Goal: Task Accomplishment & Management: Manage account settings

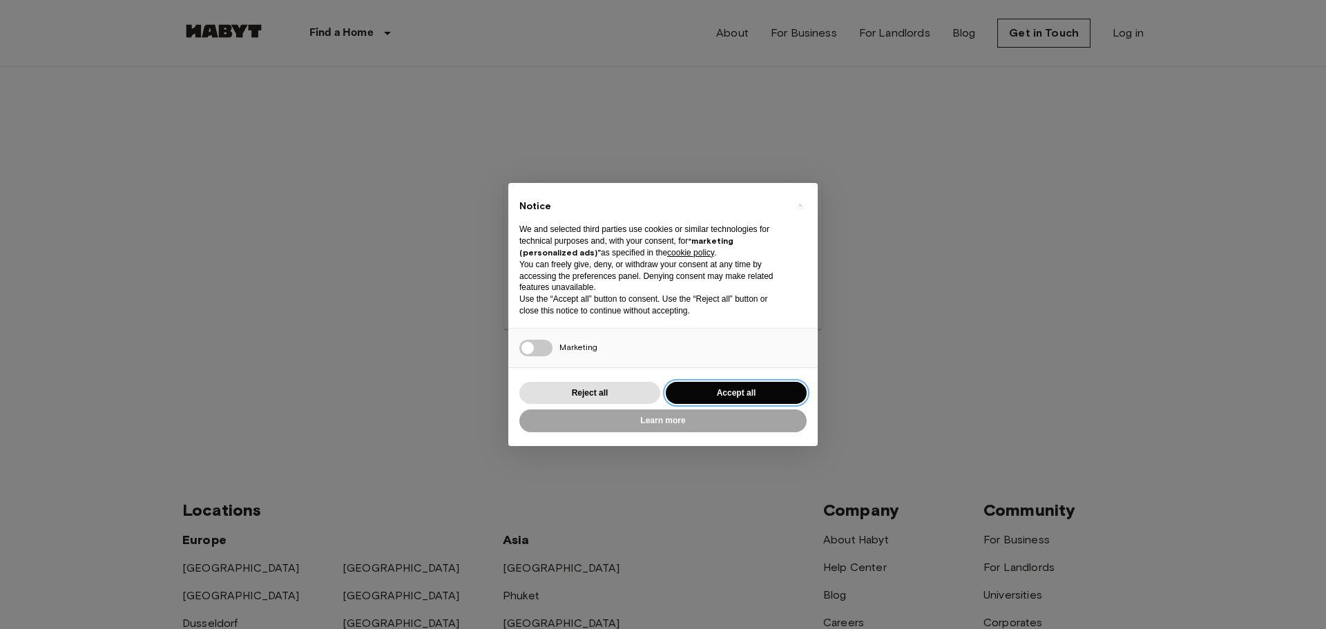
click at [715, 388] on button "Accept all" at bounding box center [736, 393] width 141 height 23
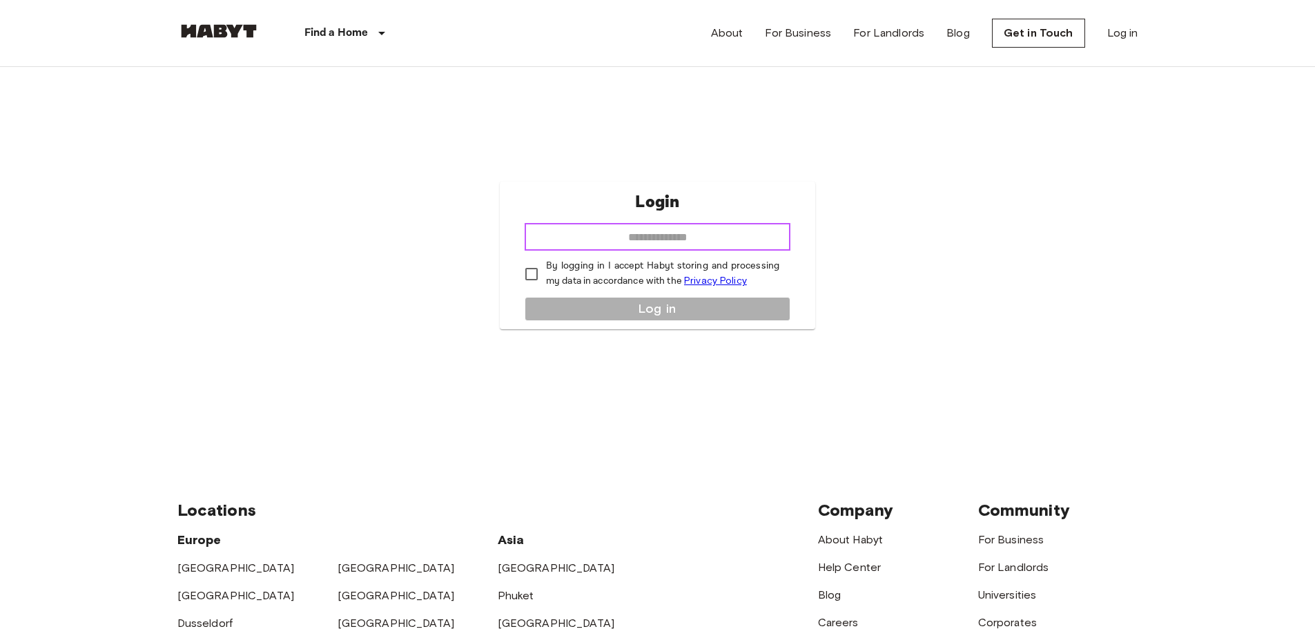
click at [631, 242] on input "email" at bounding box center [658, 237] width 266 height 28
type input "**********"
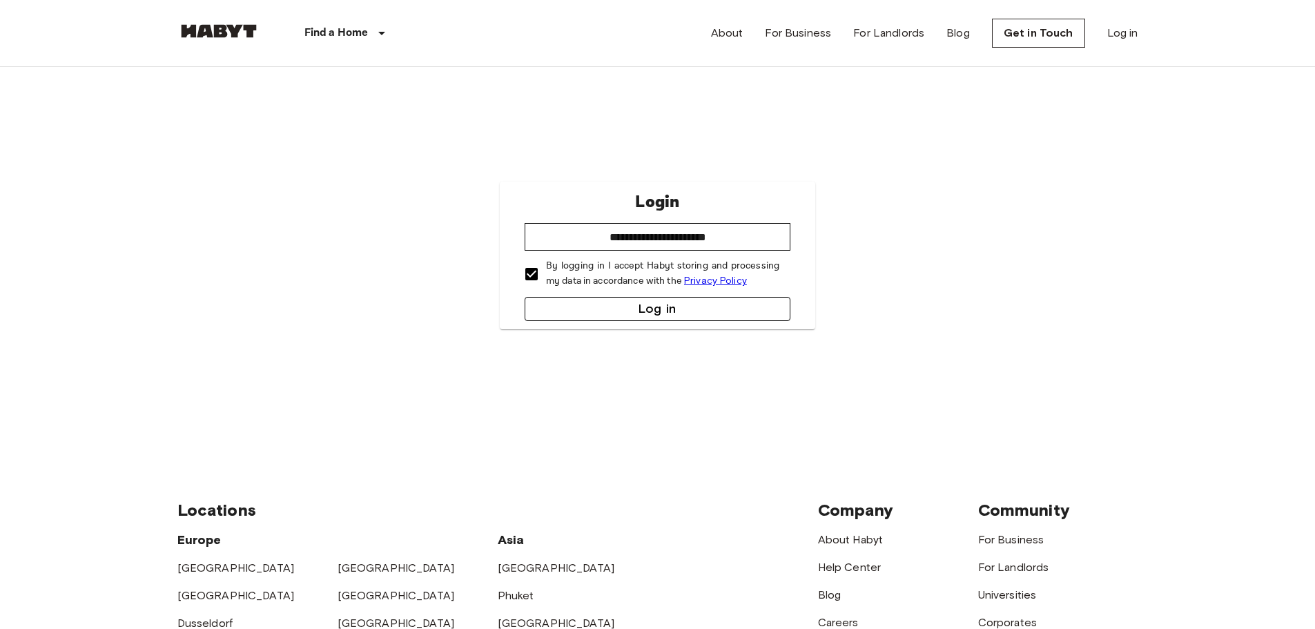
click at [602, 312] on button "Log in" at bounding box center [658, 309] width 266 height 24
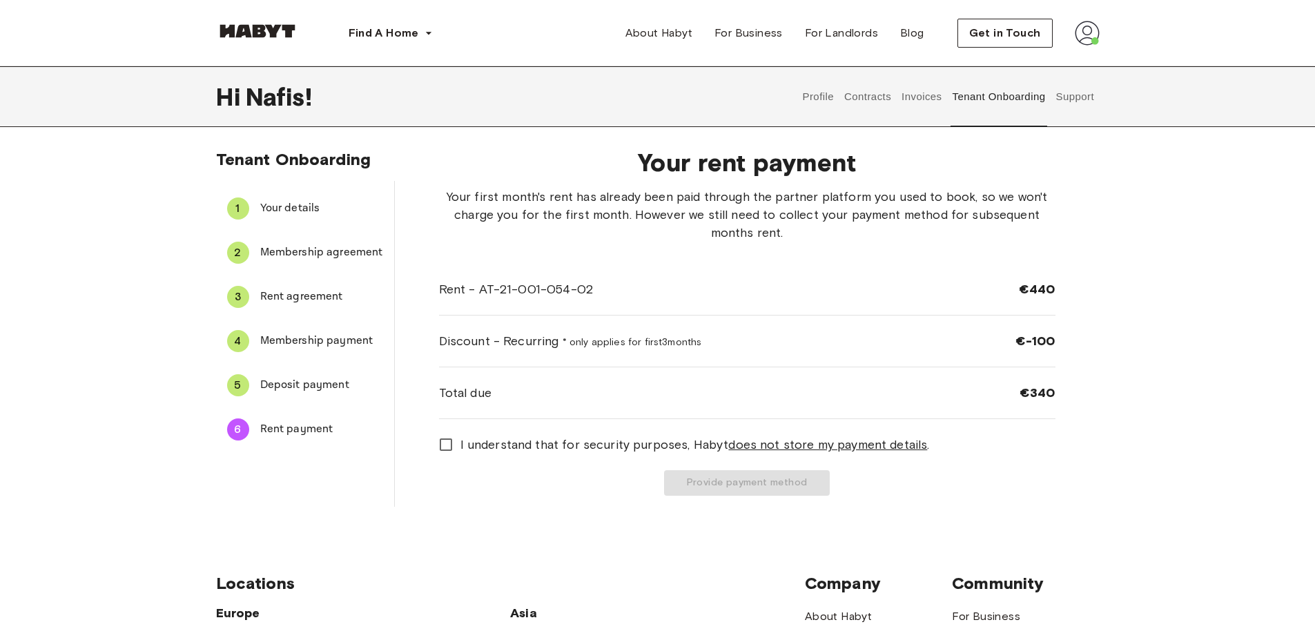
scroll to position [69, 0]
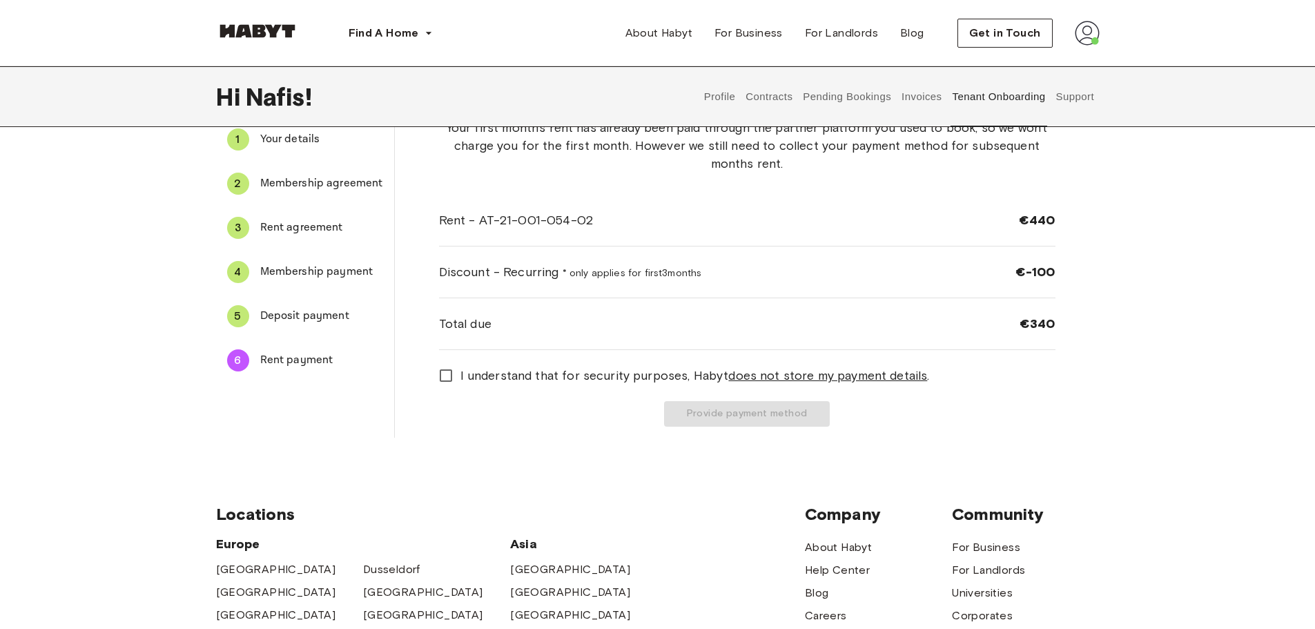
drag, startPoint x: 1086, startPoint y: 94, endPoint x: 1068, endPoint y: 97, distance: 18.3
click at [1068, 97] on button "Support" at bounding box center [1075, 96] width 42 height 61
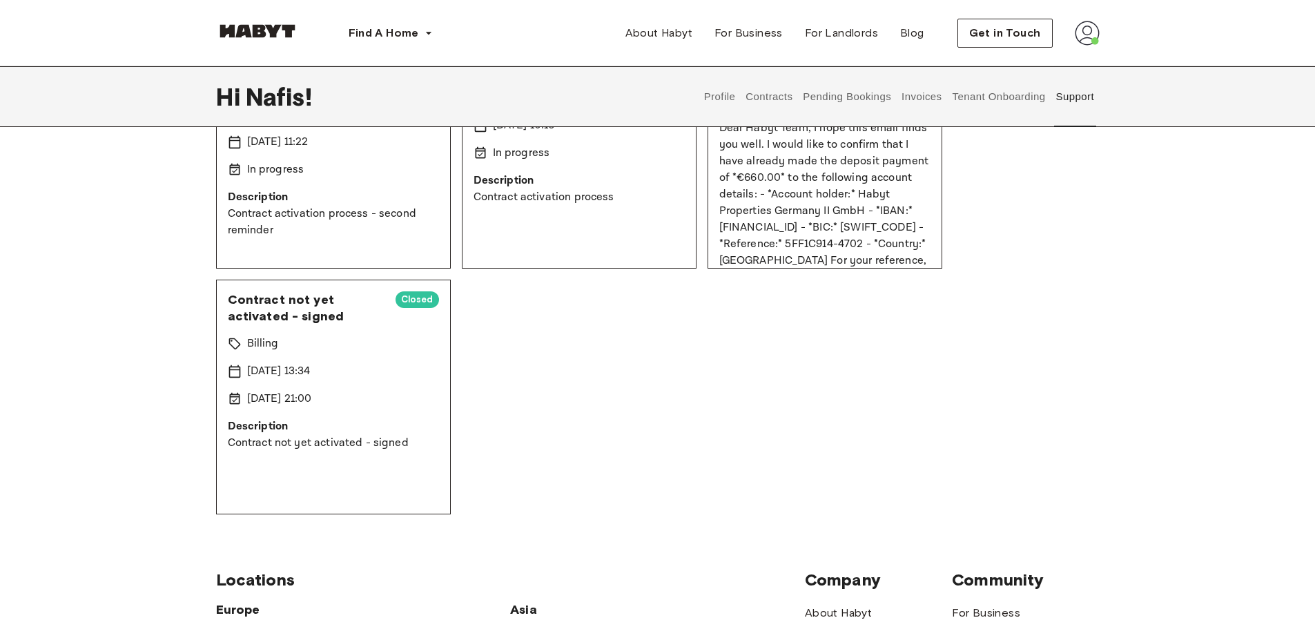
scroll to position [69, 0]
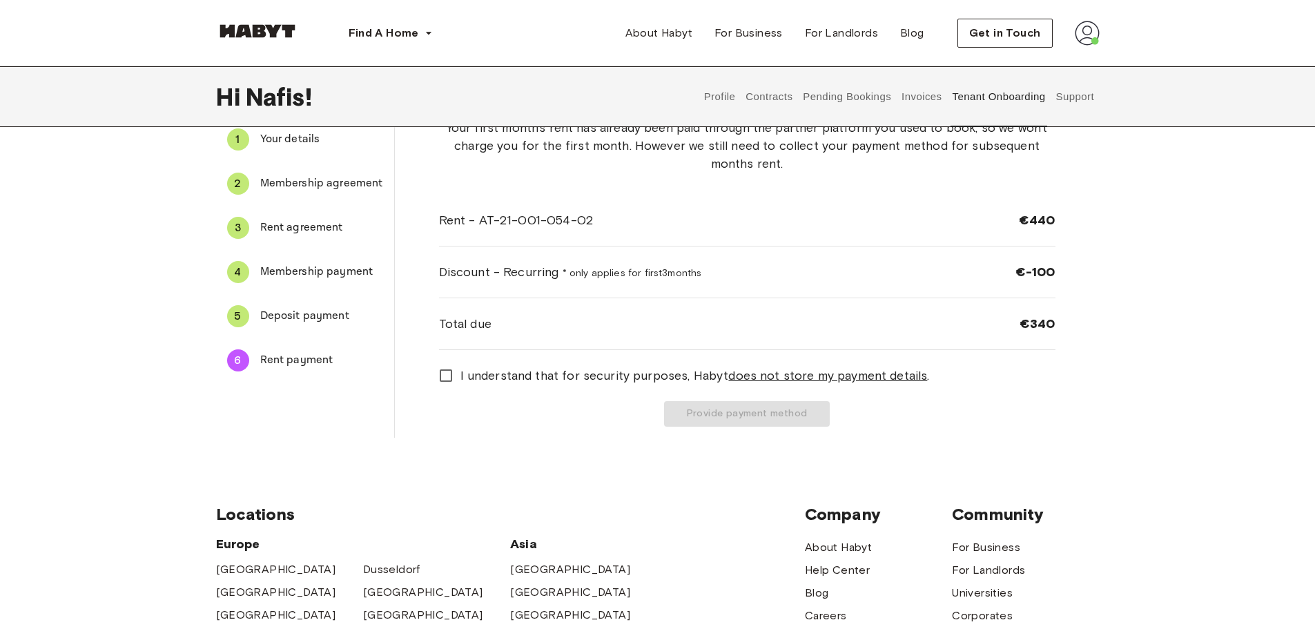
click at [612, 375] on span "I understand that for security purposes, Habyt does not store my payment detail…" at bounding box center [695, 376] width 469 height 18
click at [704, 416] on button "Provide payment method" at bounding box center [747, 414] width 166 height 26
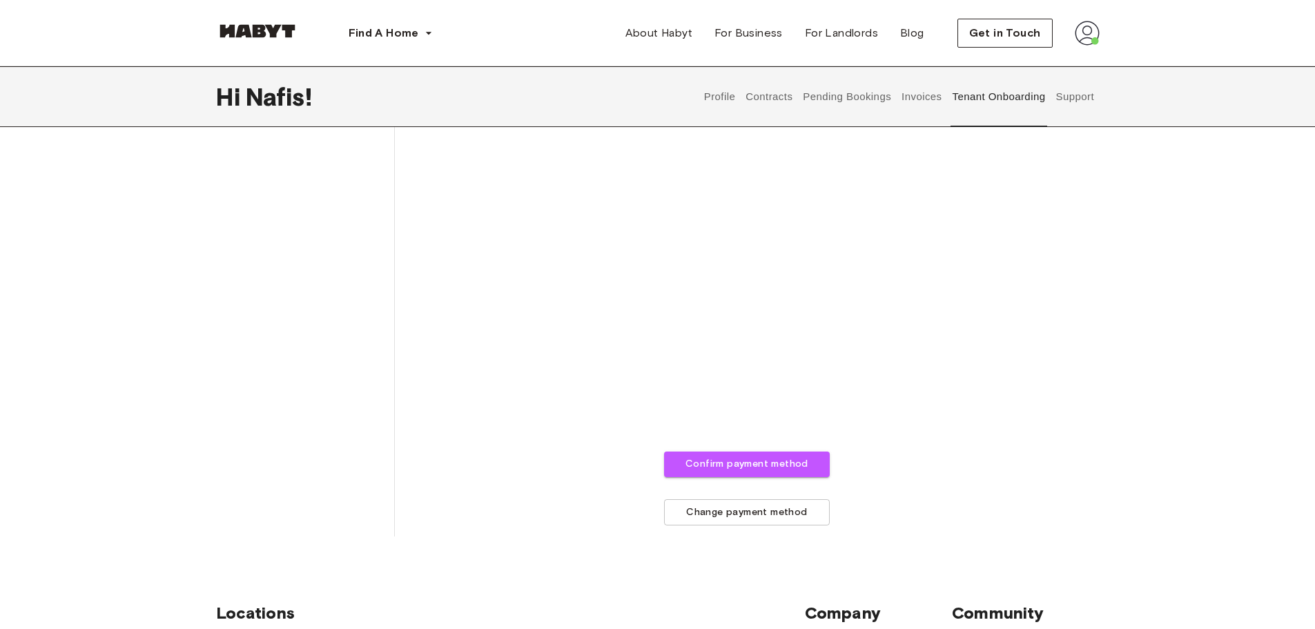
scroll to position [345, 0]
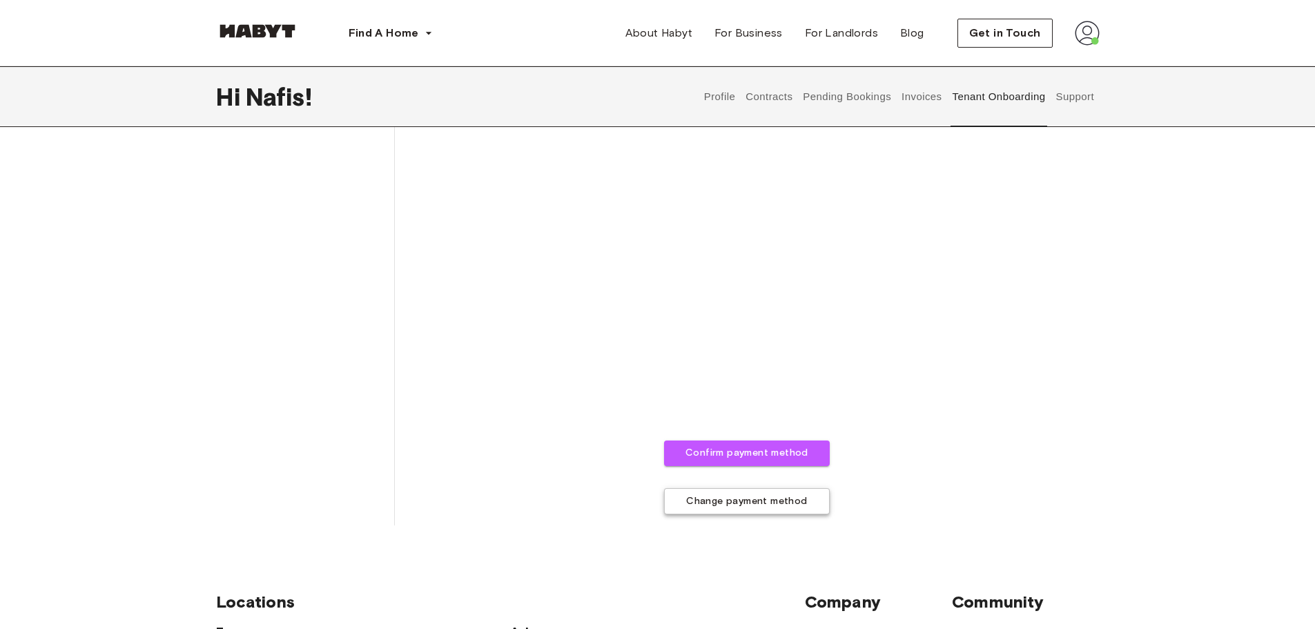
click at [724, 506] on button "Change payment method" at bounding box center [747, 501] width 166 height 27
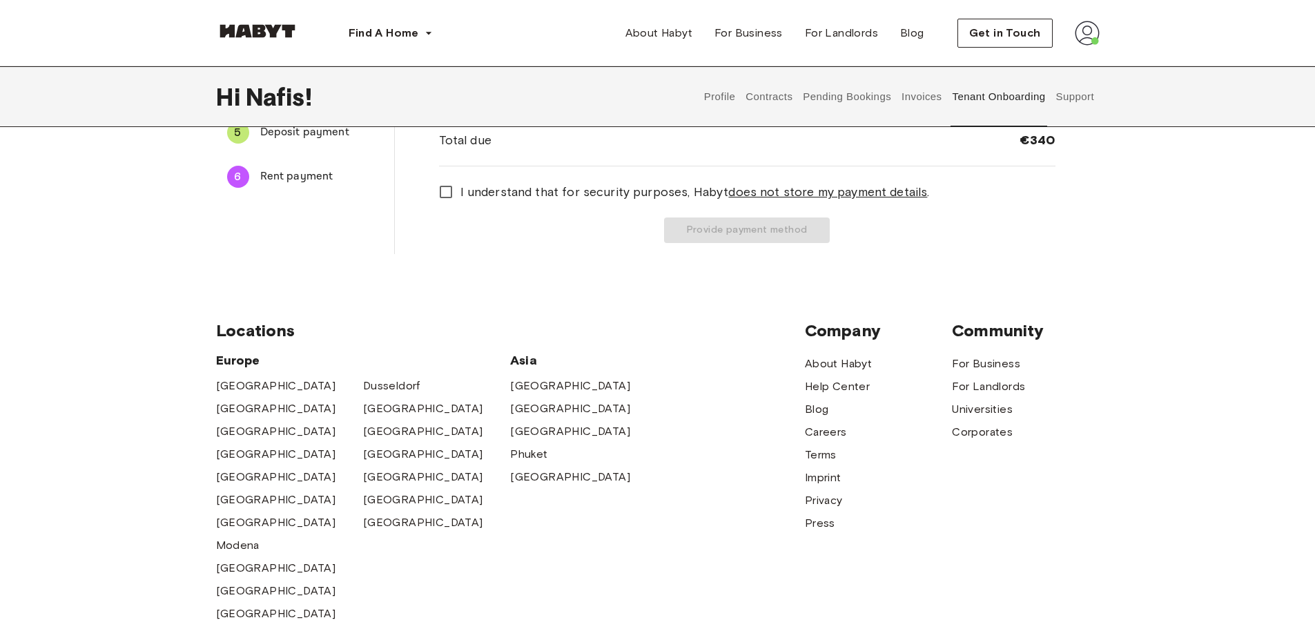
scroll to position [0, 0]
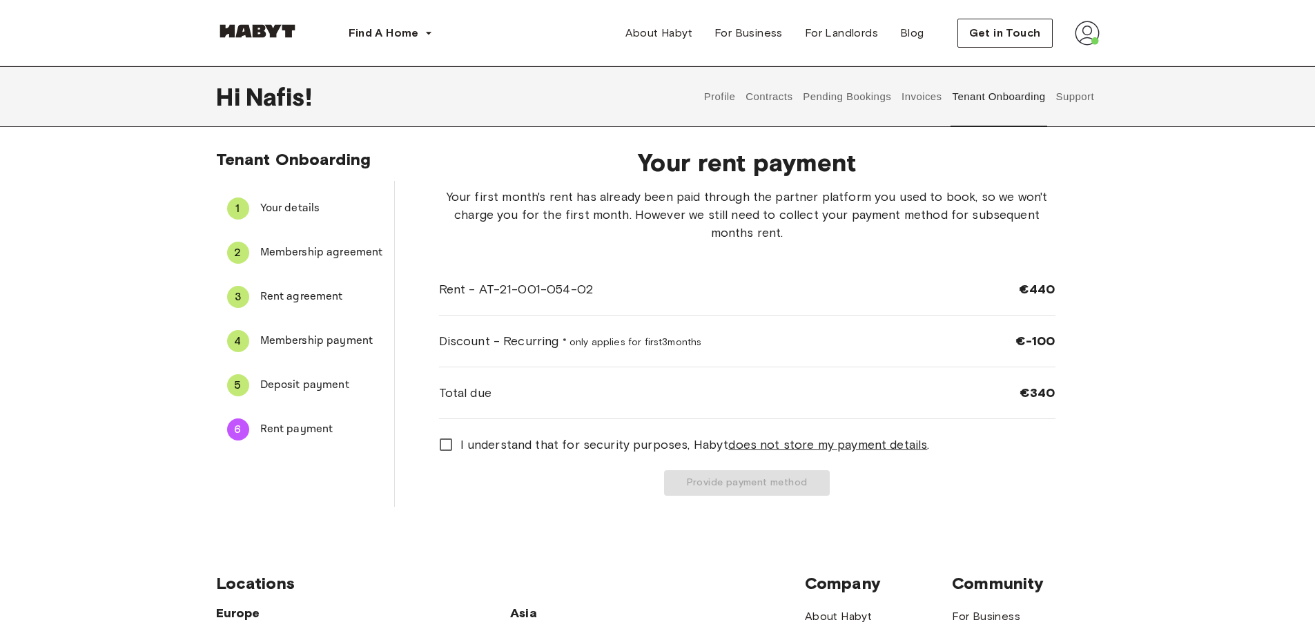
click at [651, 456] on label "I understand that for security purposes, Habyt does not store my payment detail…" at bounding box center [738, 444] width 613 height 29
click at [695, 481] on button "Provide payment method" at bounding box center [747, 483] width 166 height 26
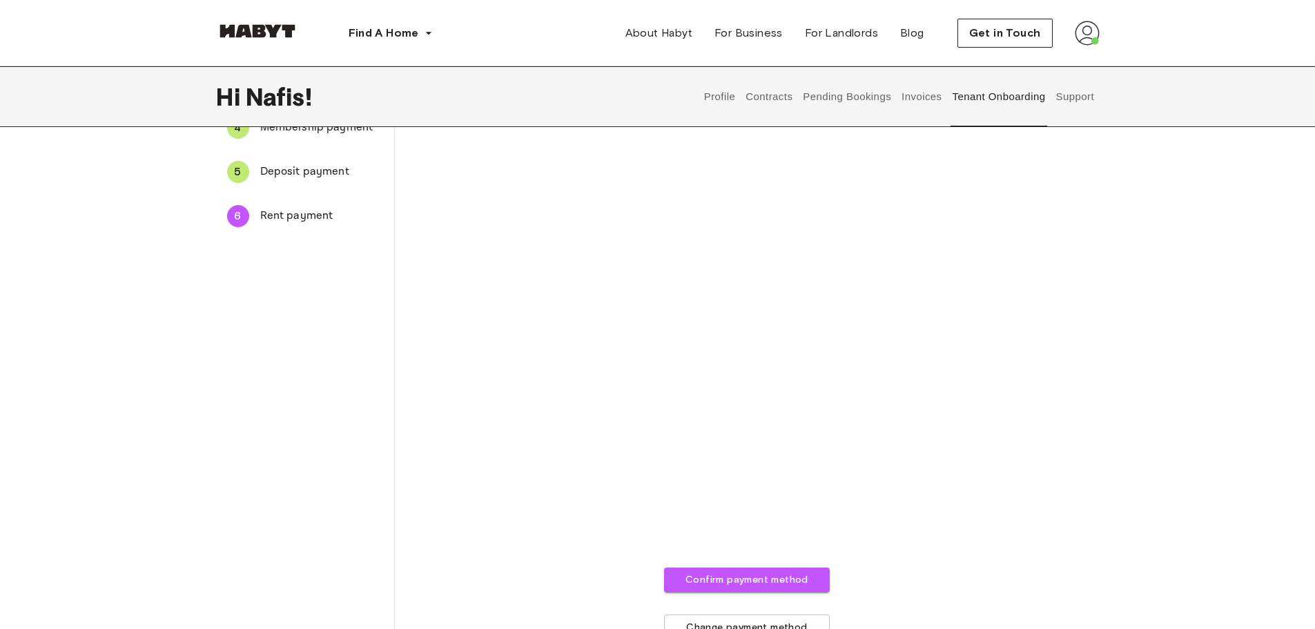
scroll to position [217, 0]
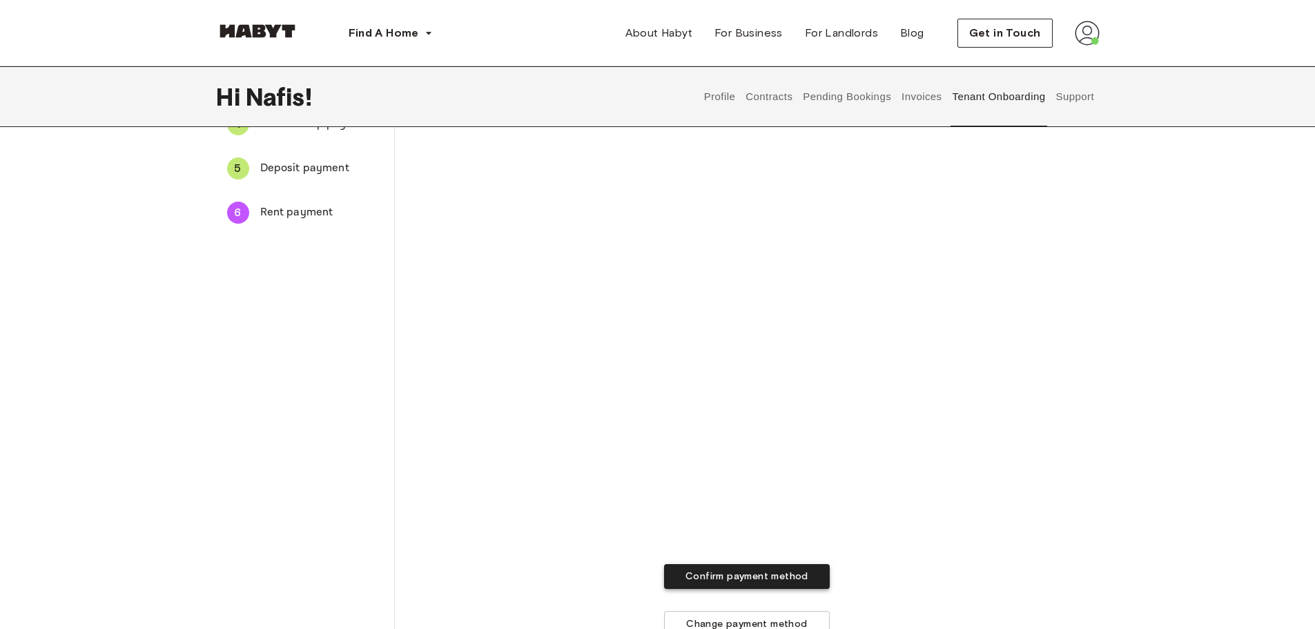
click at [724, 572] on button "Confirm payment method" at bounding box center [747, 577] width 166 height 26
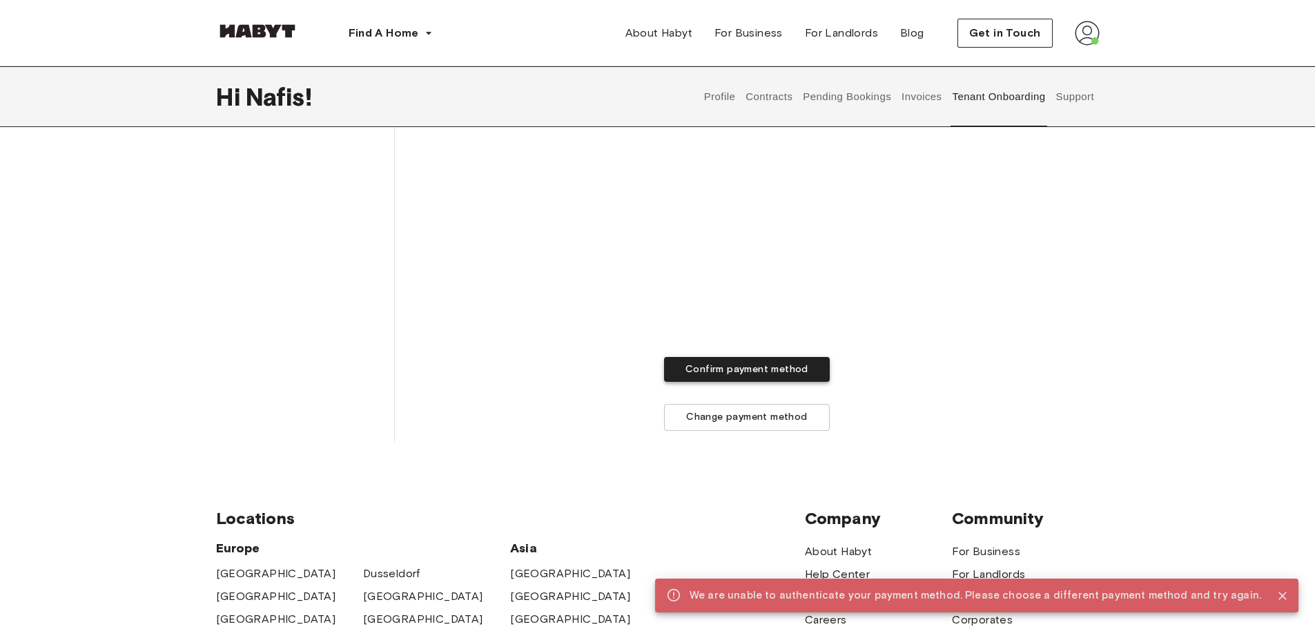
scroll to position [355, 0]
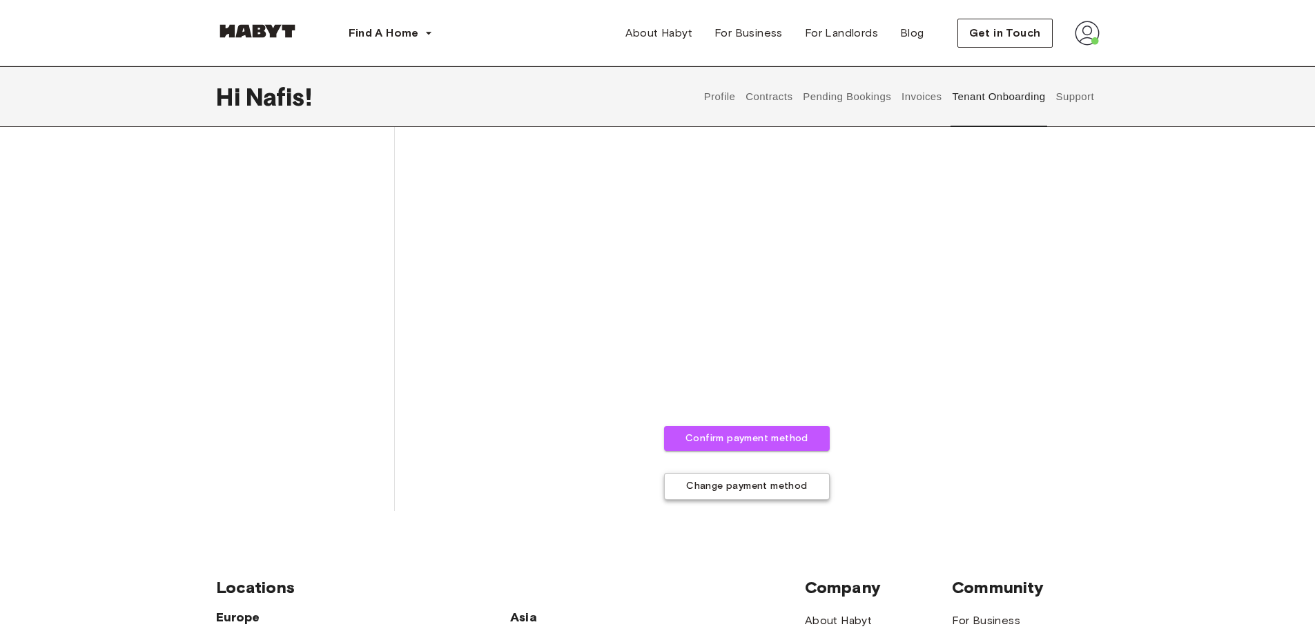
click at [742, 485] on button "Change payment method" at bounding box center [747, 486] width 166 height 27
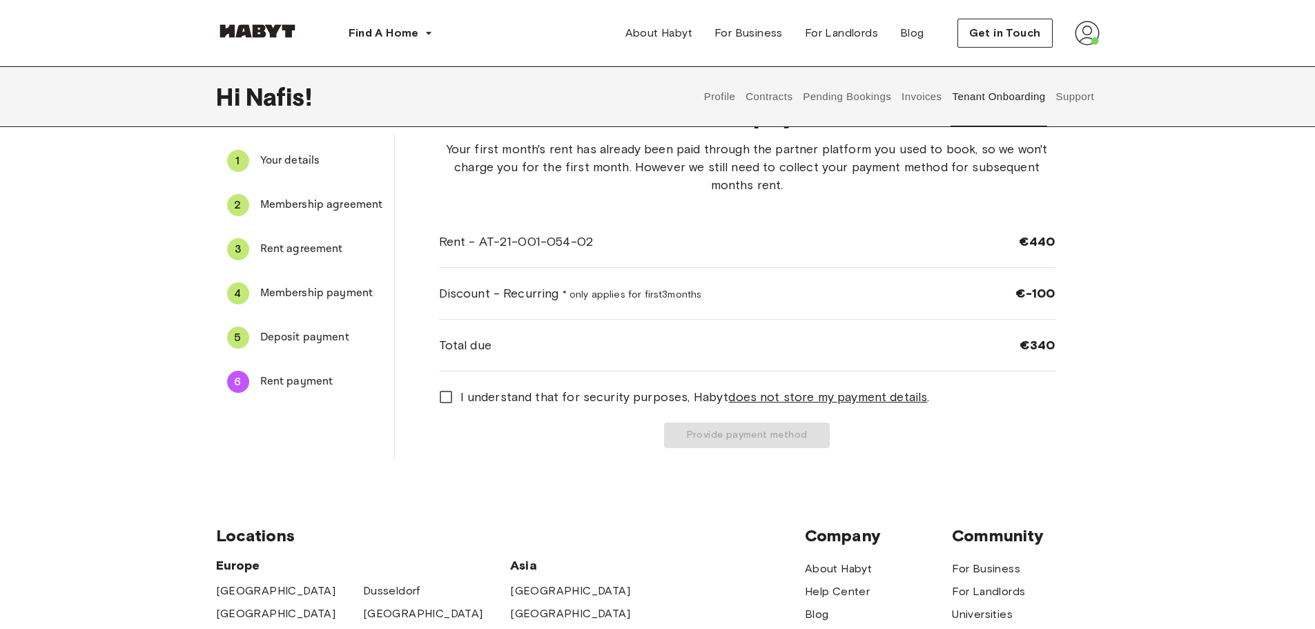
scroll to position [0, 0]
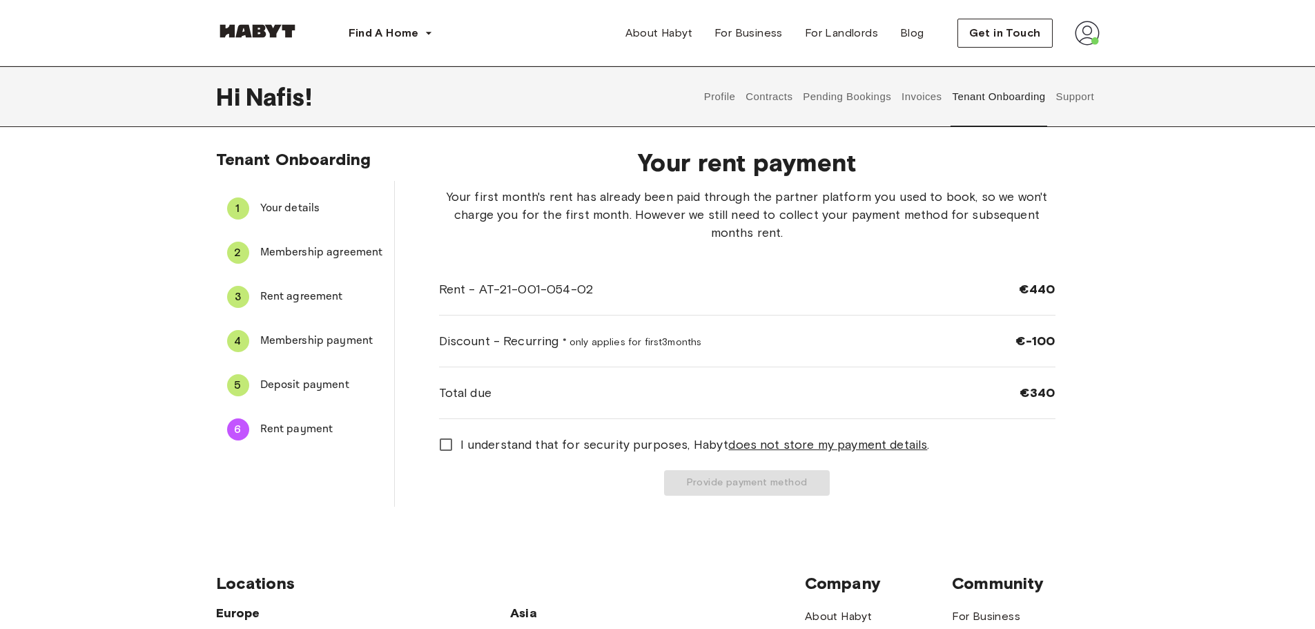
click at [639, 440] on span "I understand that for security purposes, Habyt does not store my payment detail…" at bounding box center [695, 445] width 469 height 18
click at [735, 479] on button "Provide payment method" at bounding box center [747, 483] width 166 height 26
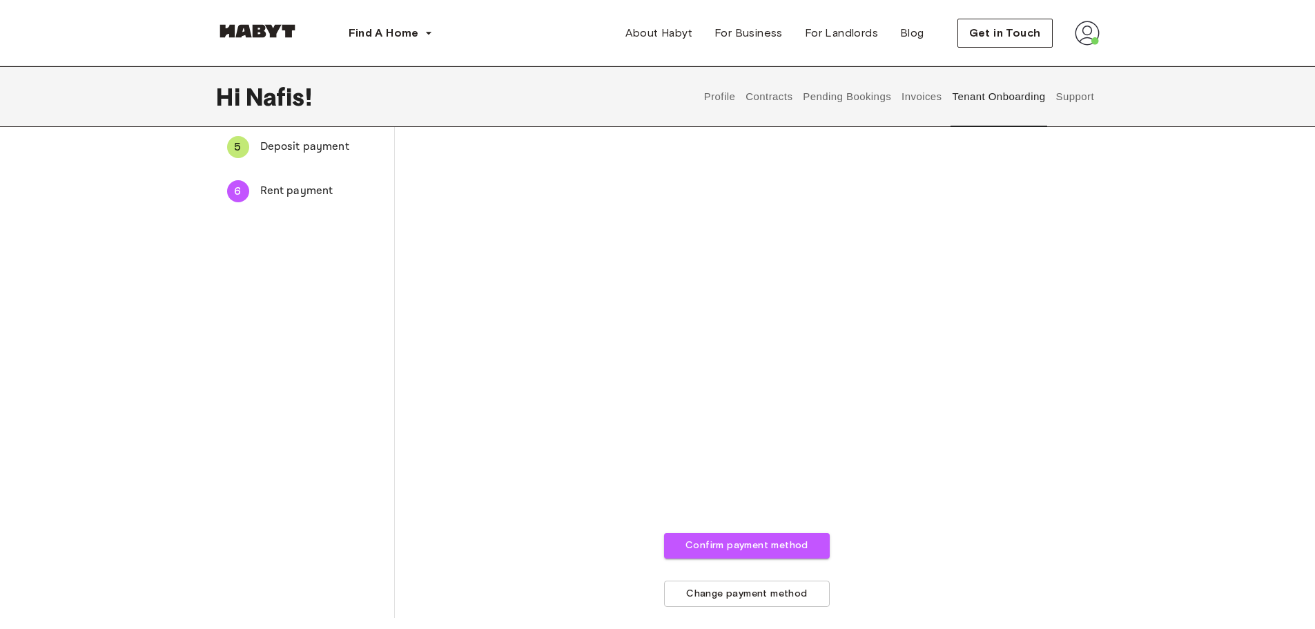
scroll to position [276, 0]
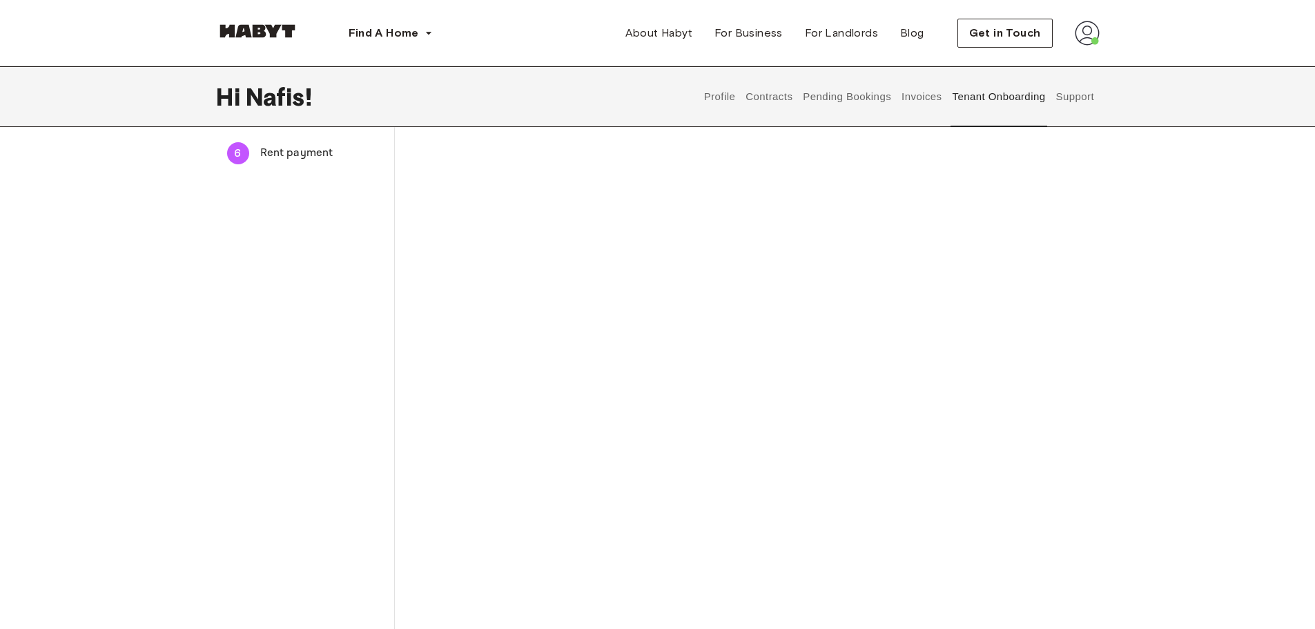
click at [965, 305] on div "The payment method you provide will be used to automatically charge your monthl…" at bounding box center [747, 320] width 617 height 817
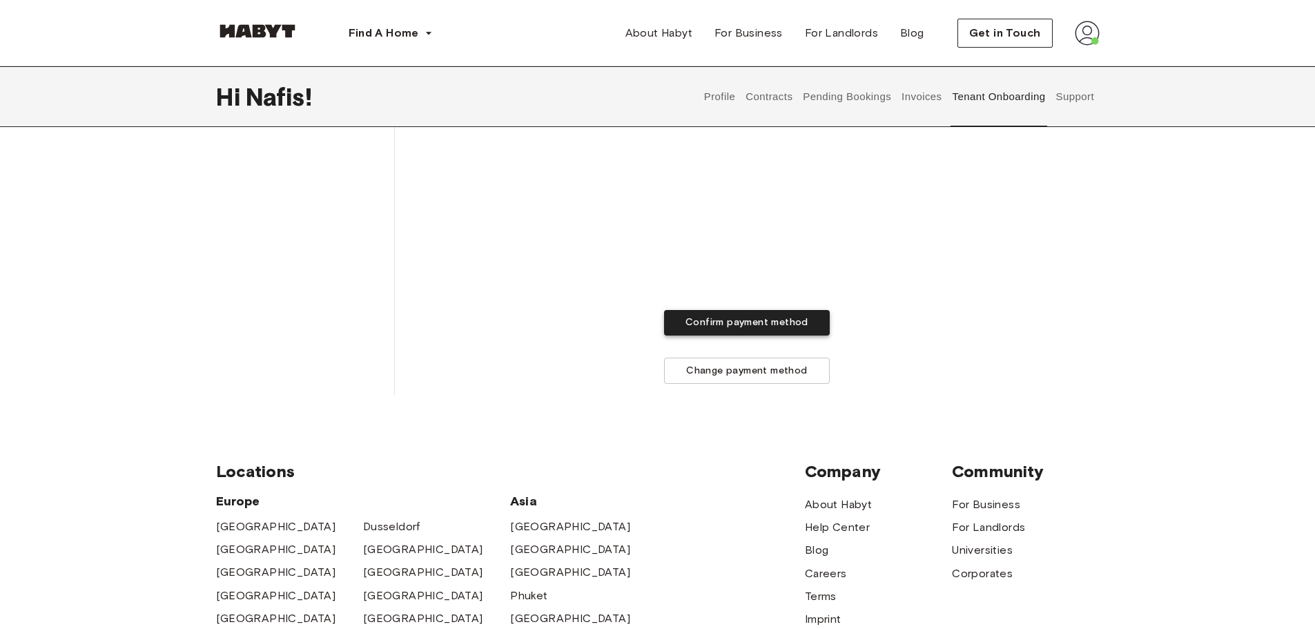
click at [756, 325] on button "Confirm payment method" at bounding box center [747, 323] width 166 height 26
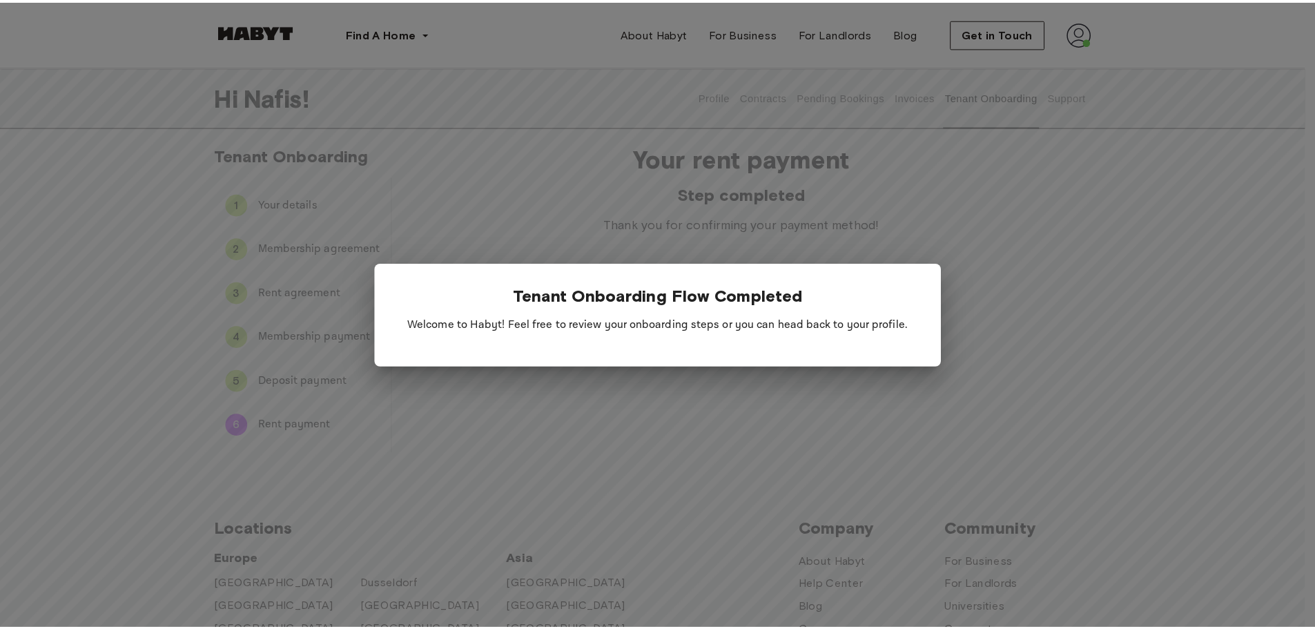
scroll to position [0, 0]
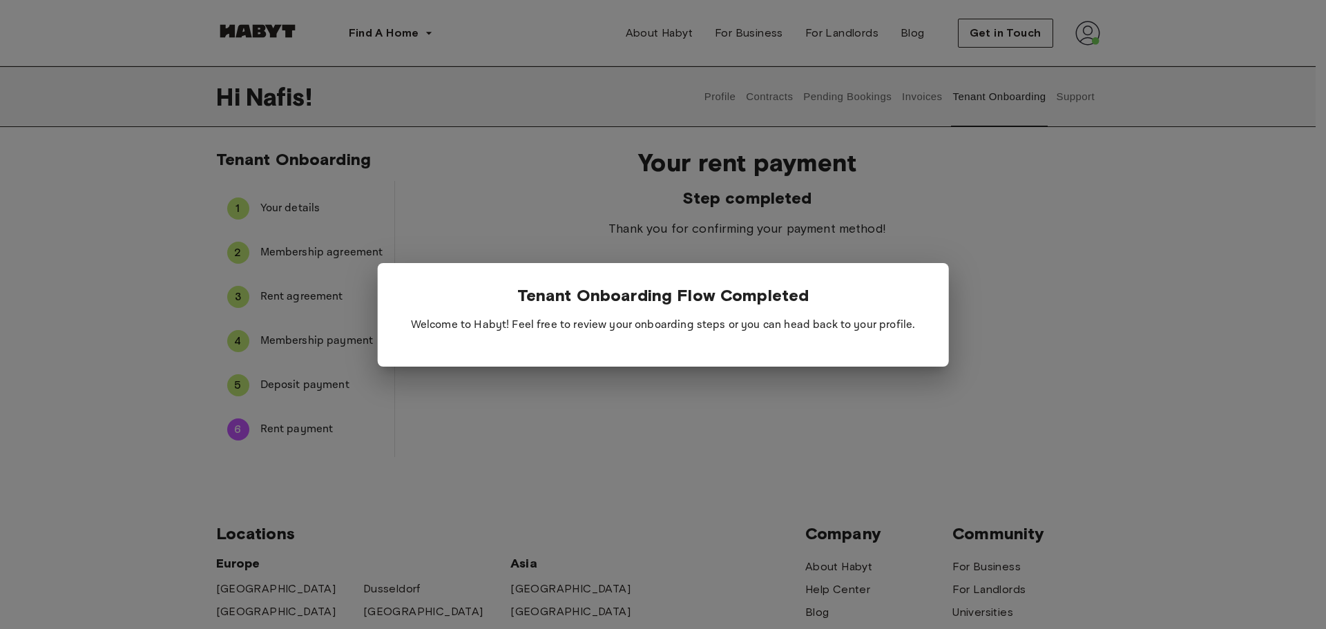
click at [851, 437] on div at bounding box center [663, 314] width 1326 height 629
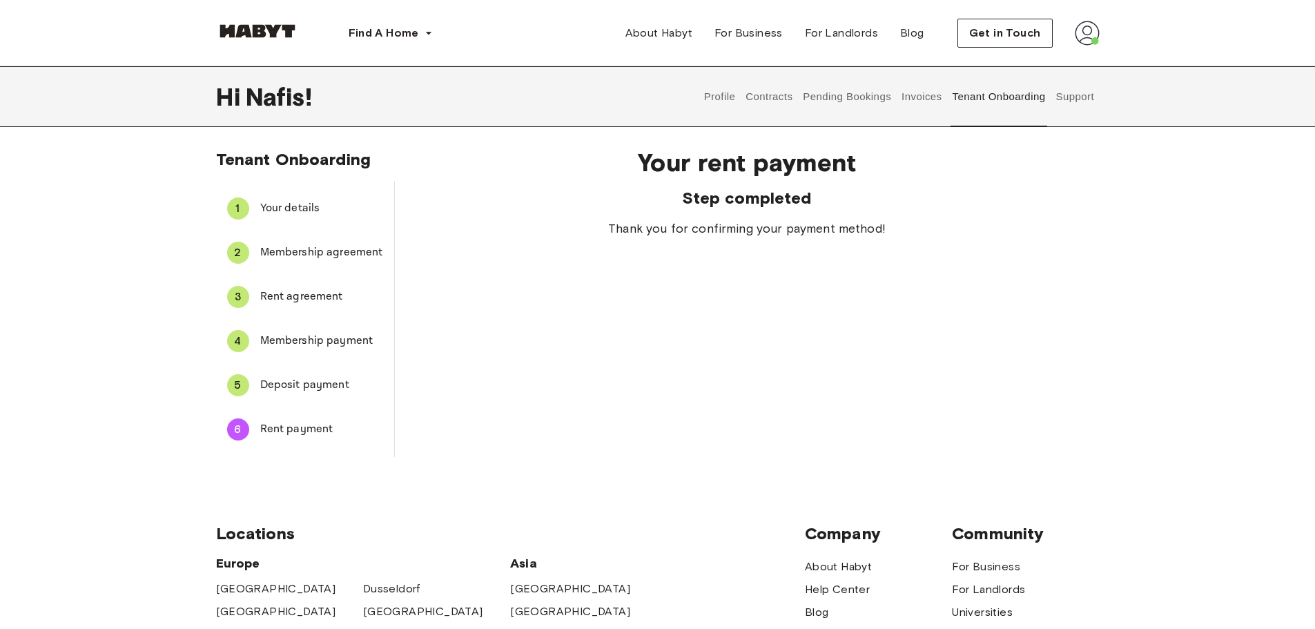
click at [722, 90] on button "Profile" at bounding box center [719, 96] width 35 height 61
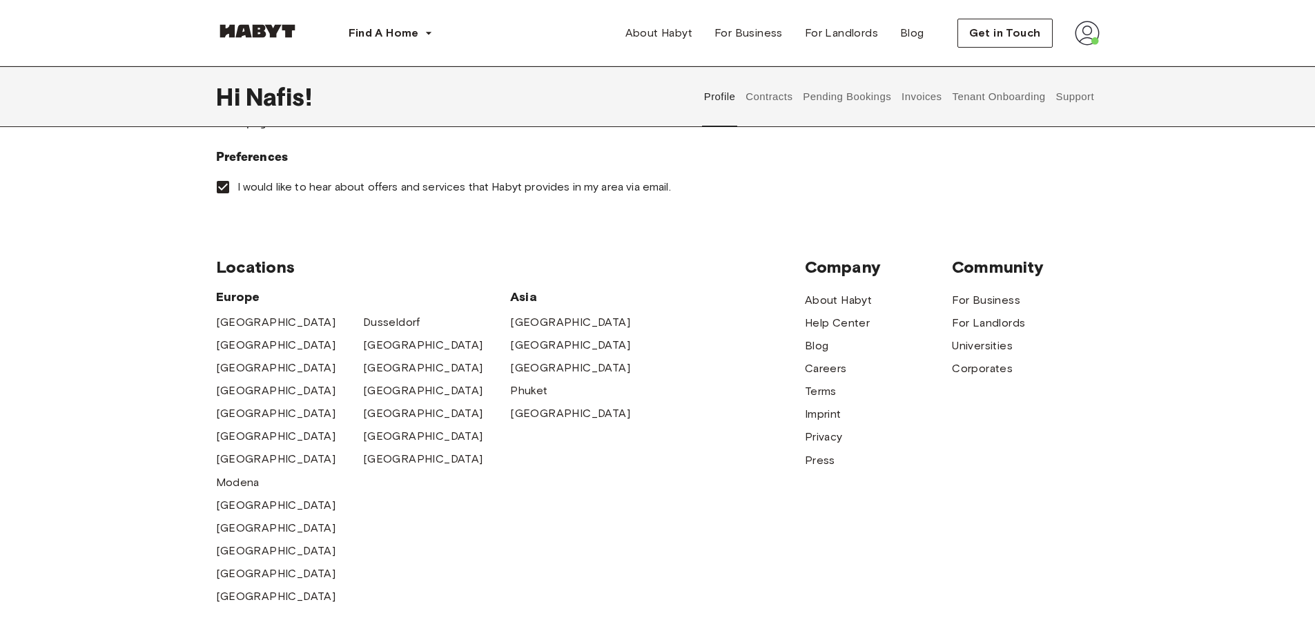
scroll to position [276, 0]
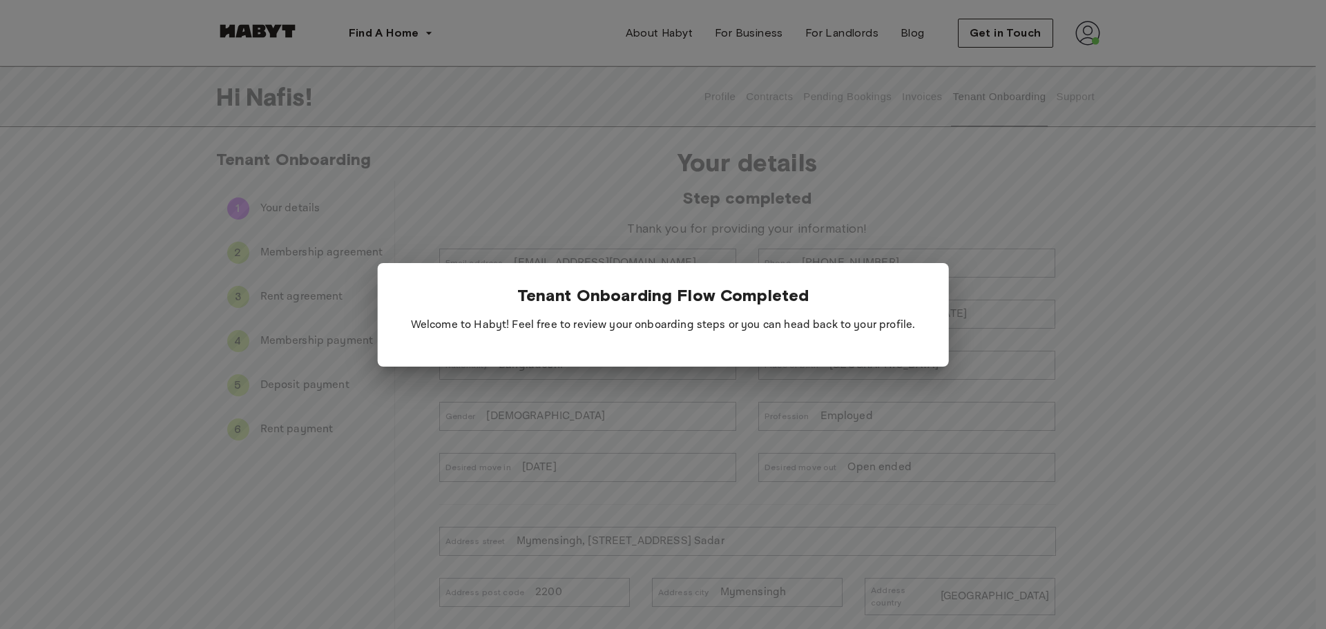
click at [322, 447] on div at bounding box center [663, 314] width 1326 height 629
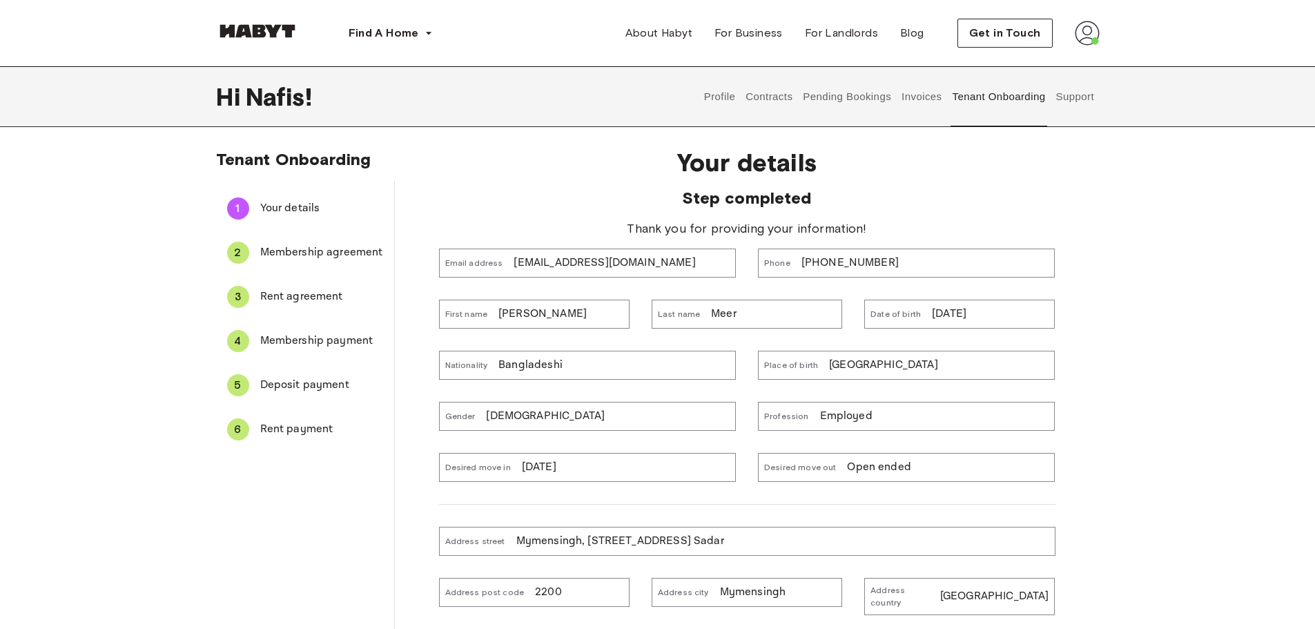
click at [292, 428] on span "Rent payment" at bounding box center [321, 429] width 123 height 17
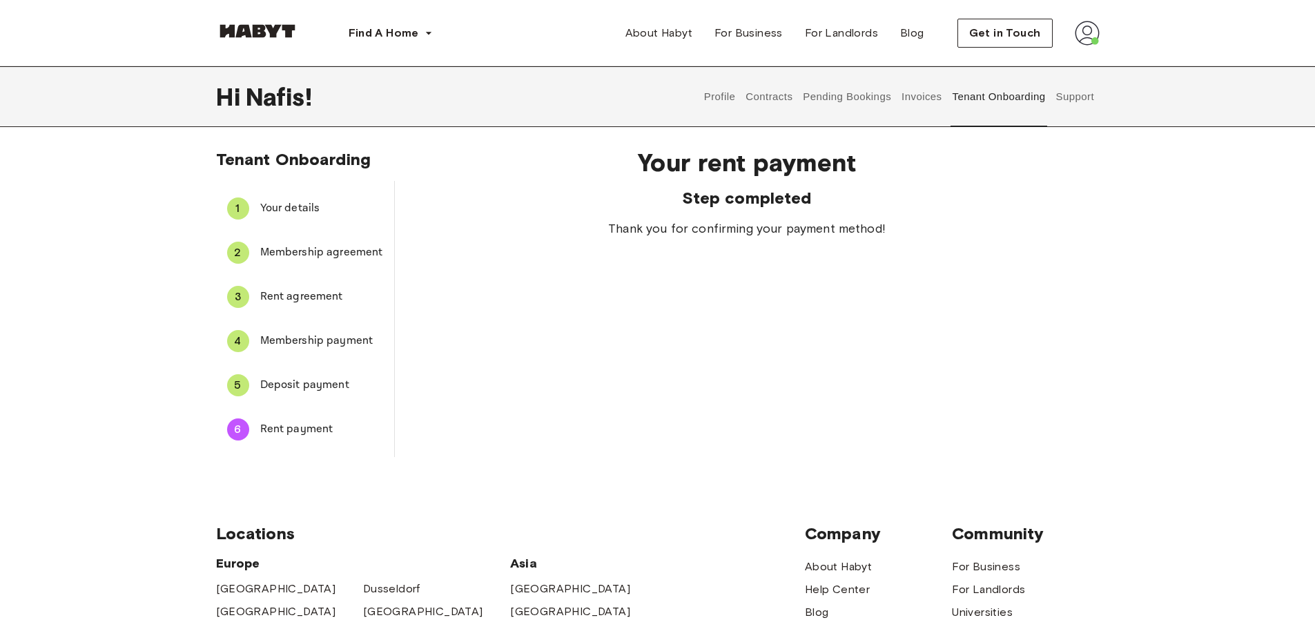
click at [768, 101] on button "Contracts" at bounding box center [769, 96] width 50 height 61
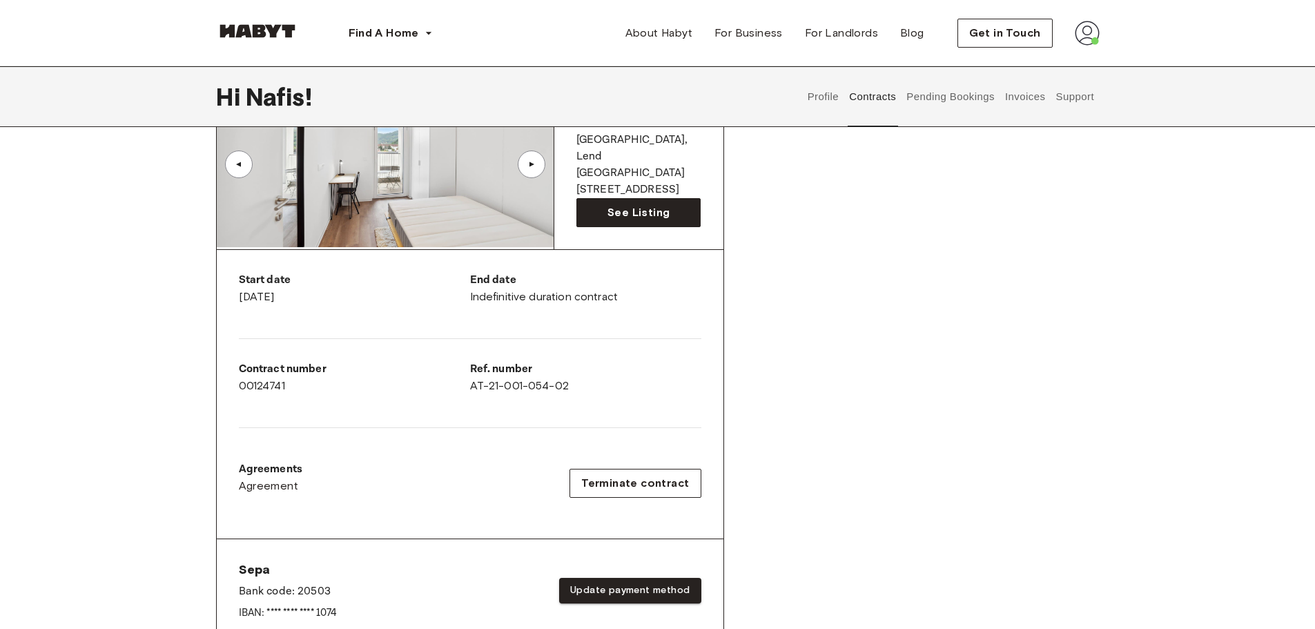
scroll to position [138, 0]
click at [962, 98] on button "Pending Bookings" at bounding box center [951, 96] width 92 height 61
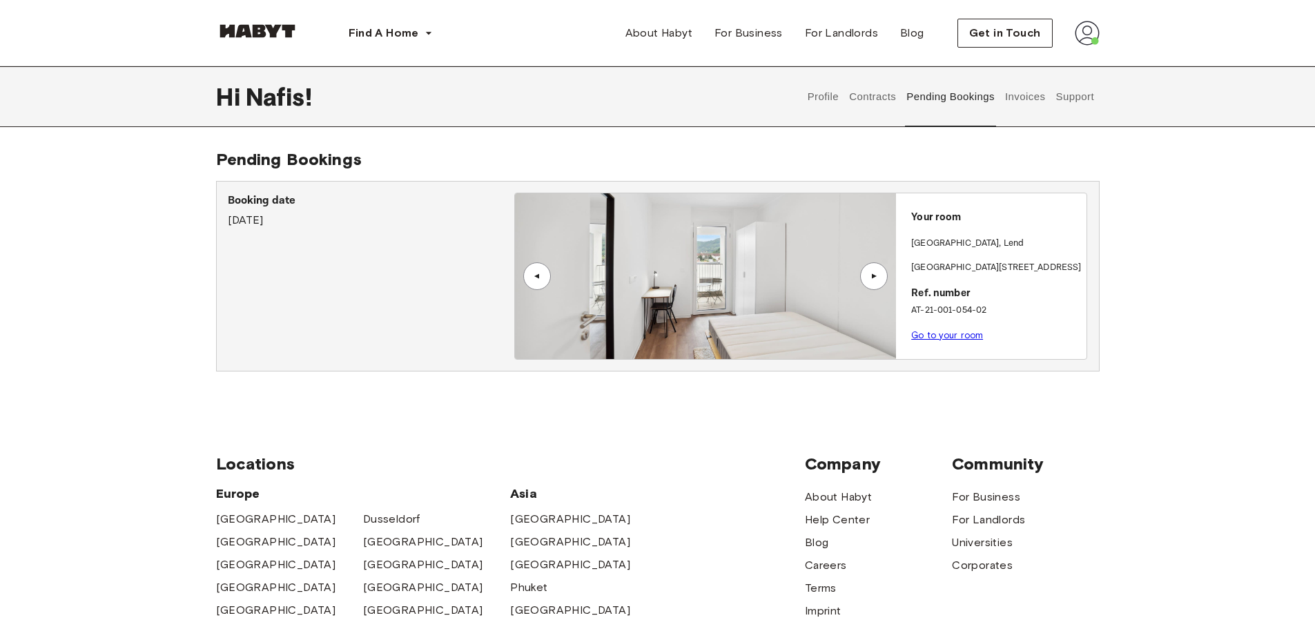
click at [937, 334] on link "Go to your room" at bounding box center [947, 335] width 72 height 10
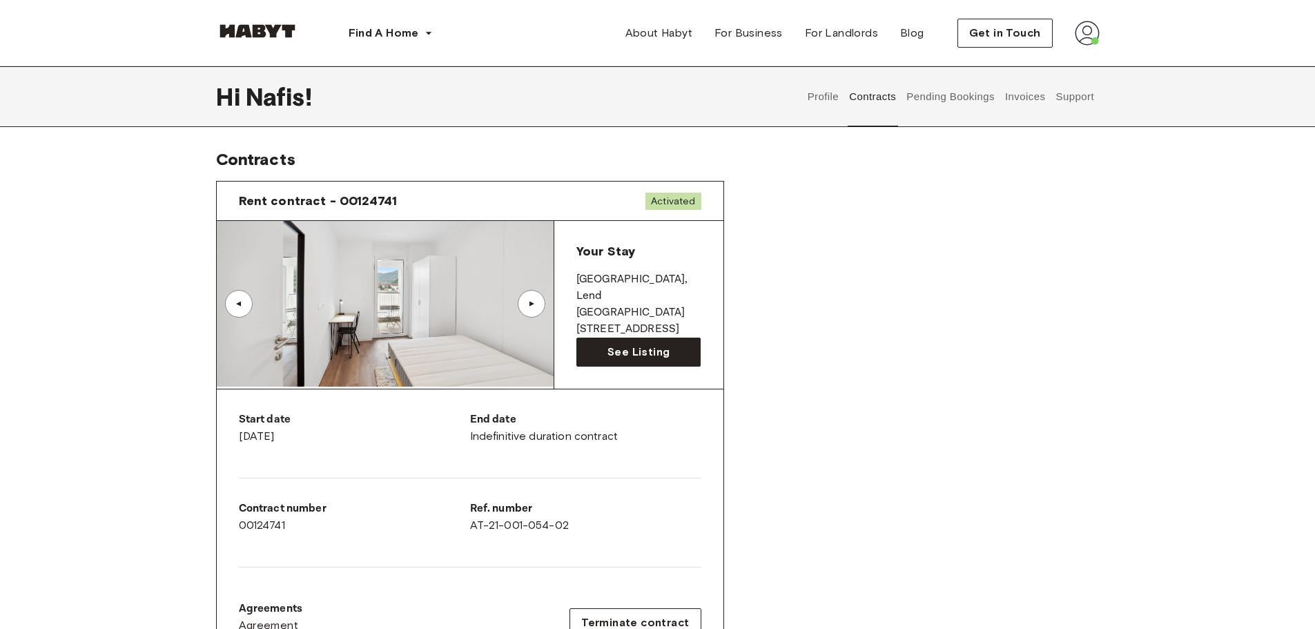
click at [965, 99] on button "Pending Bookings" at bounding box center [951, 96] width 92 height 61
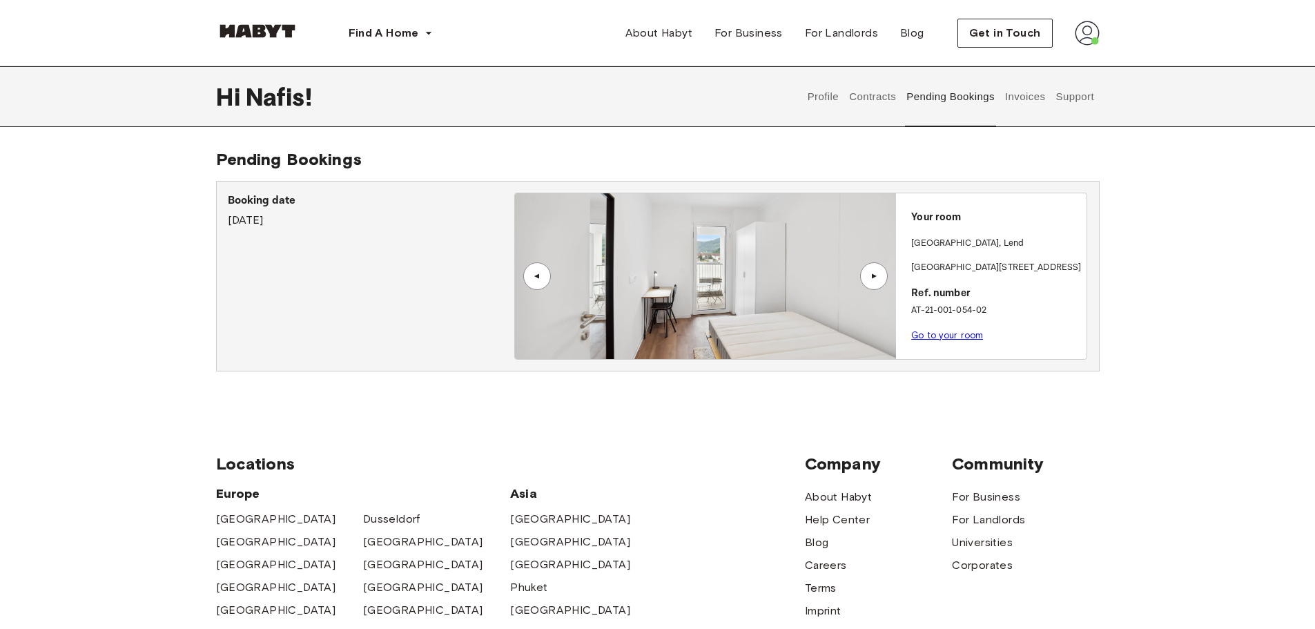
click at [1086, 37] on img at bounding box center [1087, 33] width 25 height 25
click at [1050, 95] on span "Log out" at bounding box center [1048, 92] width 41 height 17
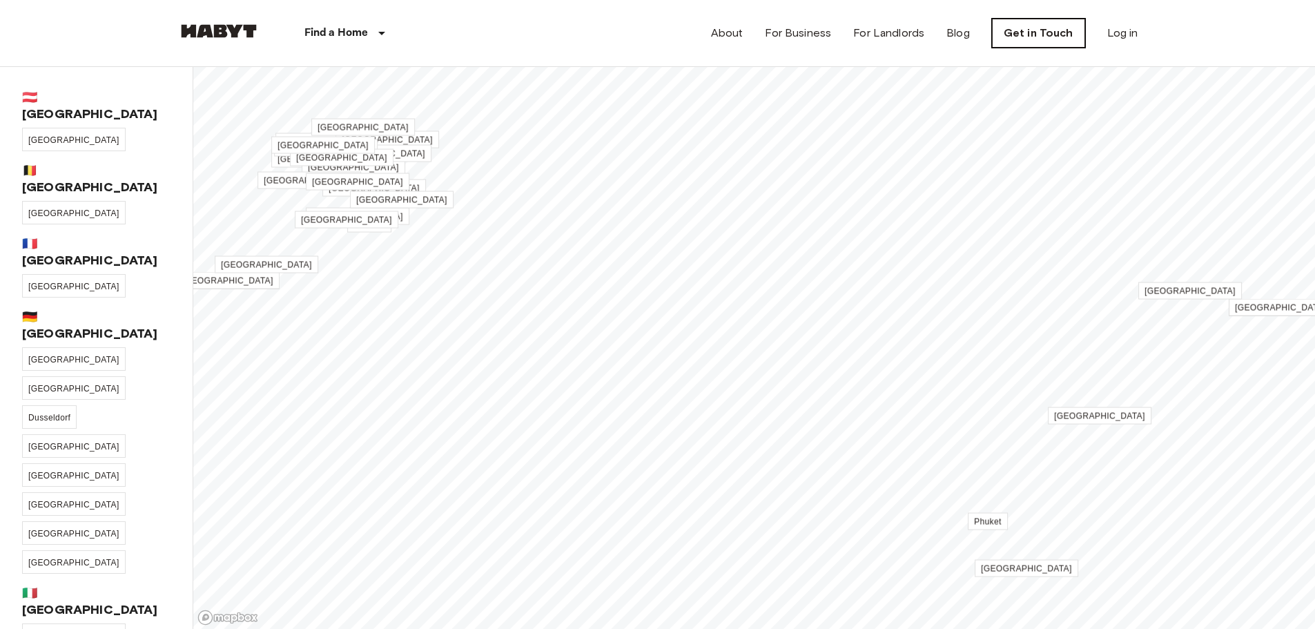
click at [1056, 39] on link "Get in Touch" at bounding box center [1038, 33] width 93 height 29
click at [1130, 33] on link "Log in" at bounding box center [1122, 33] width 31 height 17
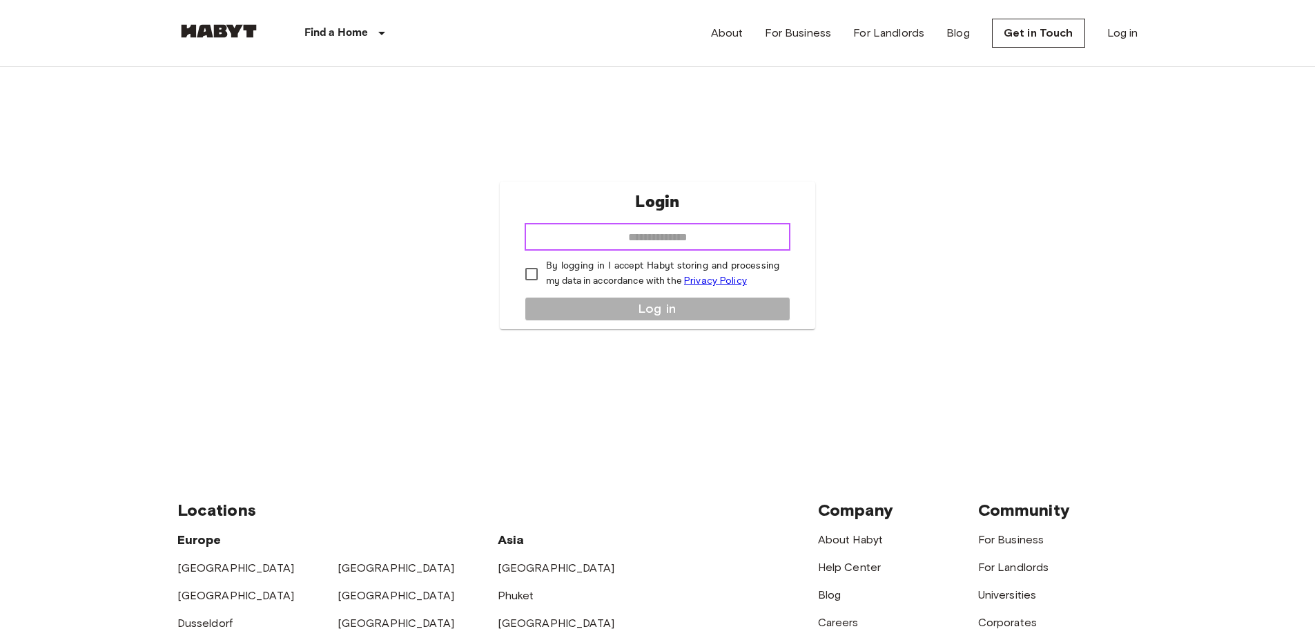
click at [655, 237] on input "email" at bounding box center [658, 237] width 266 height 28
type input "**********"
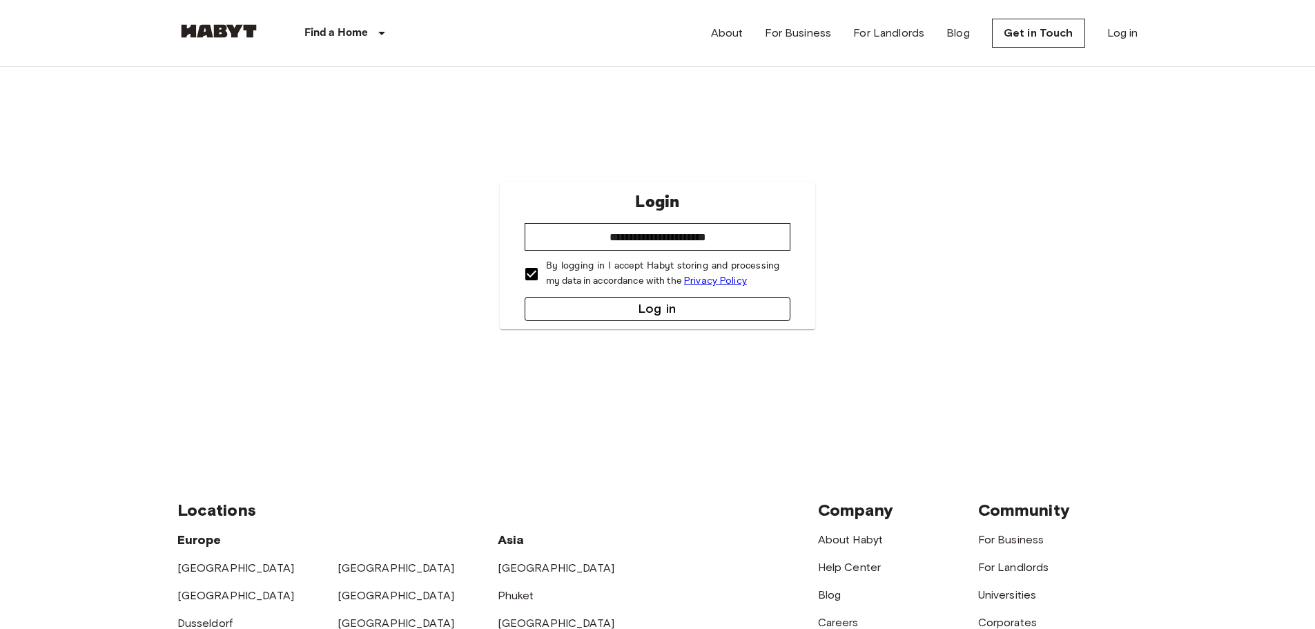
click at [578, 304] on button "Log in" at bounding box center [658, 309] width 266 height 24
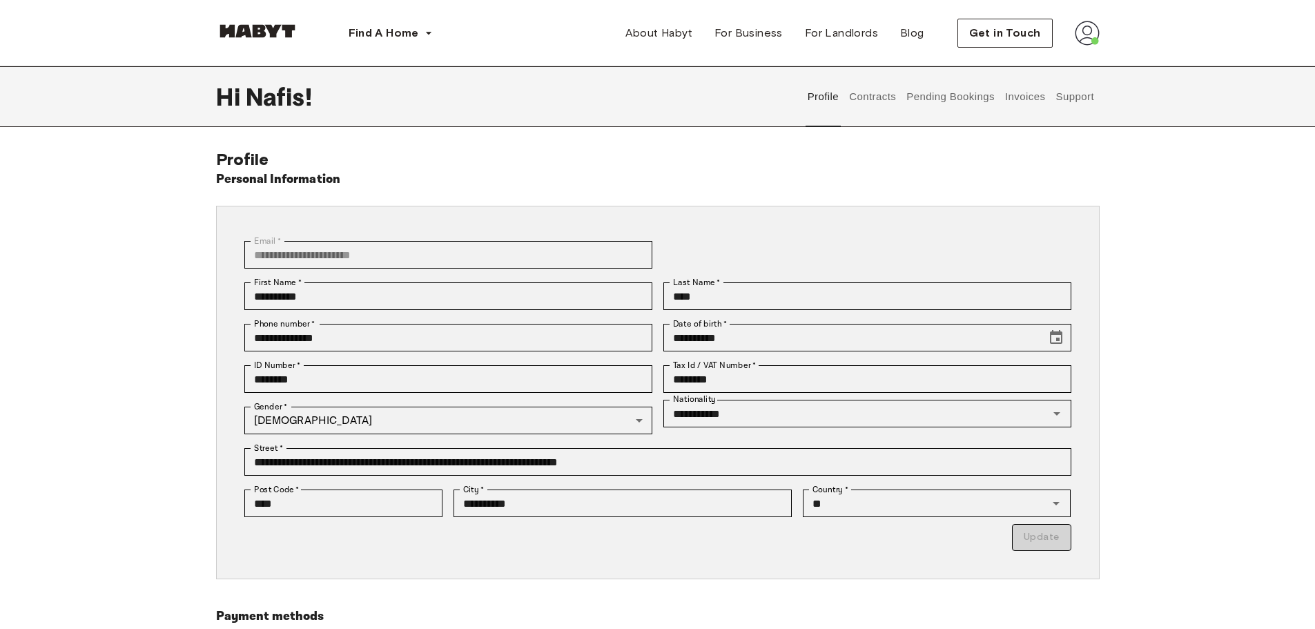
click at [872, 97] on button "Contracts" at bounding box center [873, 96] width 50 height 61
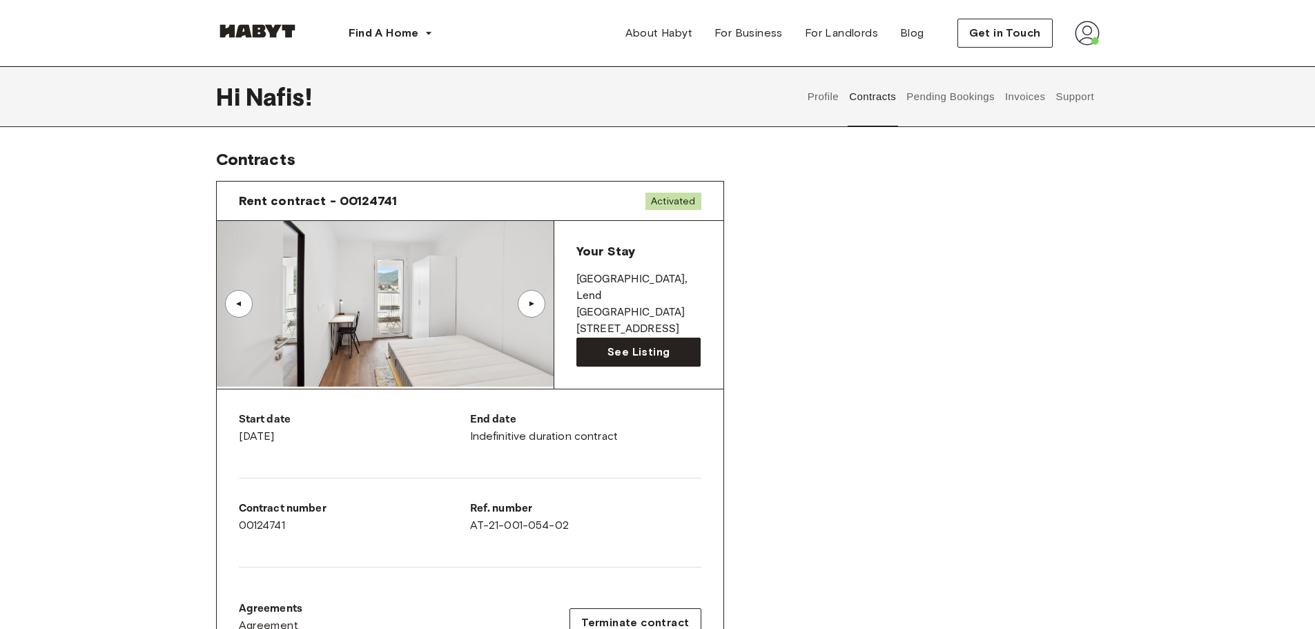
click at [942, 102] on button "Pending Bookings" at bounding box center [951, 96] width 92 height 61
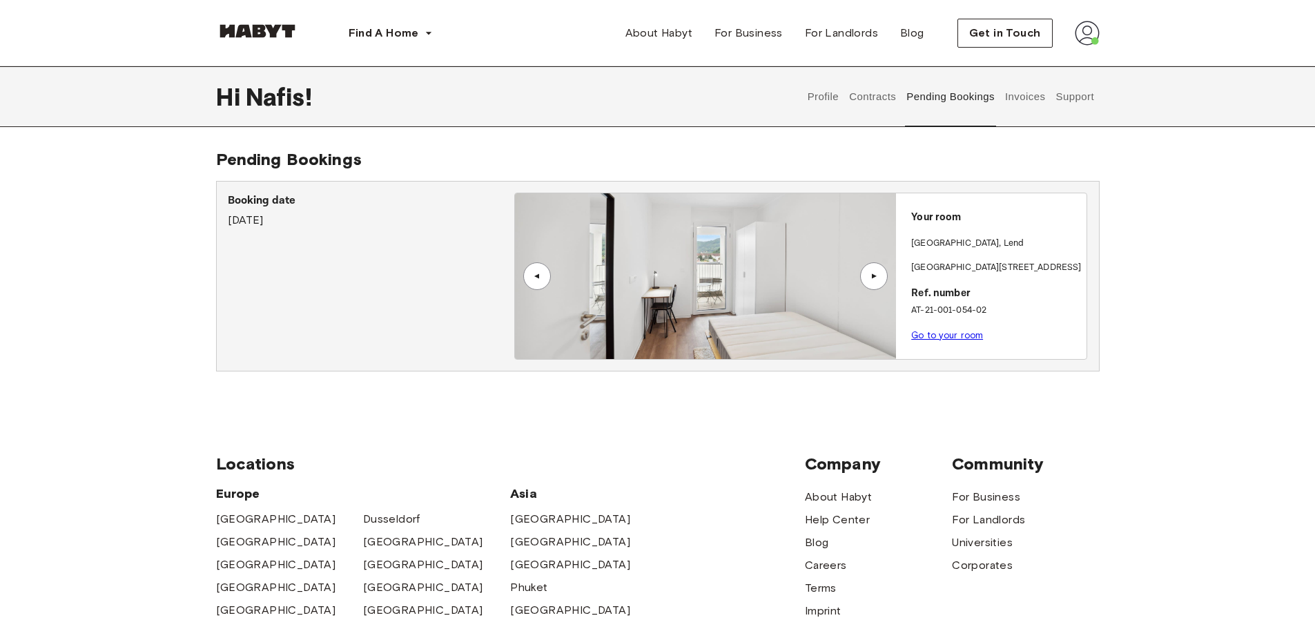
click at [1027, 95] on button "Invoices" at bounding box center [1024, 96] width 43 height 61
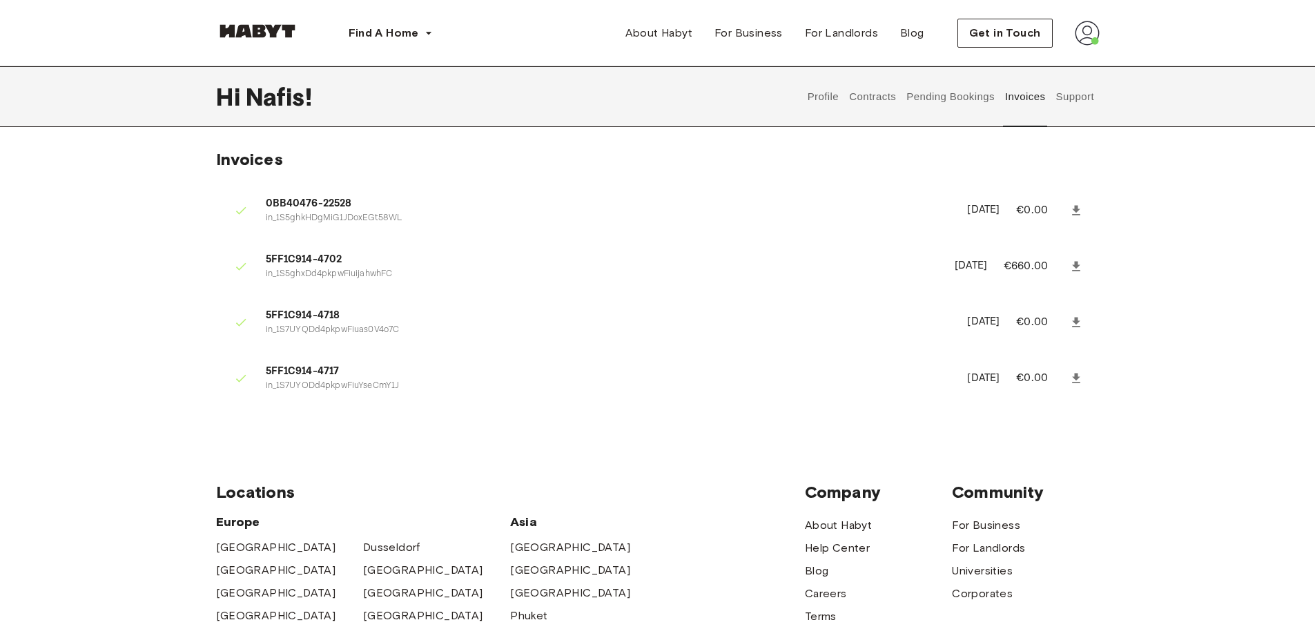
click at [1078, 97] on button "Support" at bounding box center [1075, 96] width 42 height 61
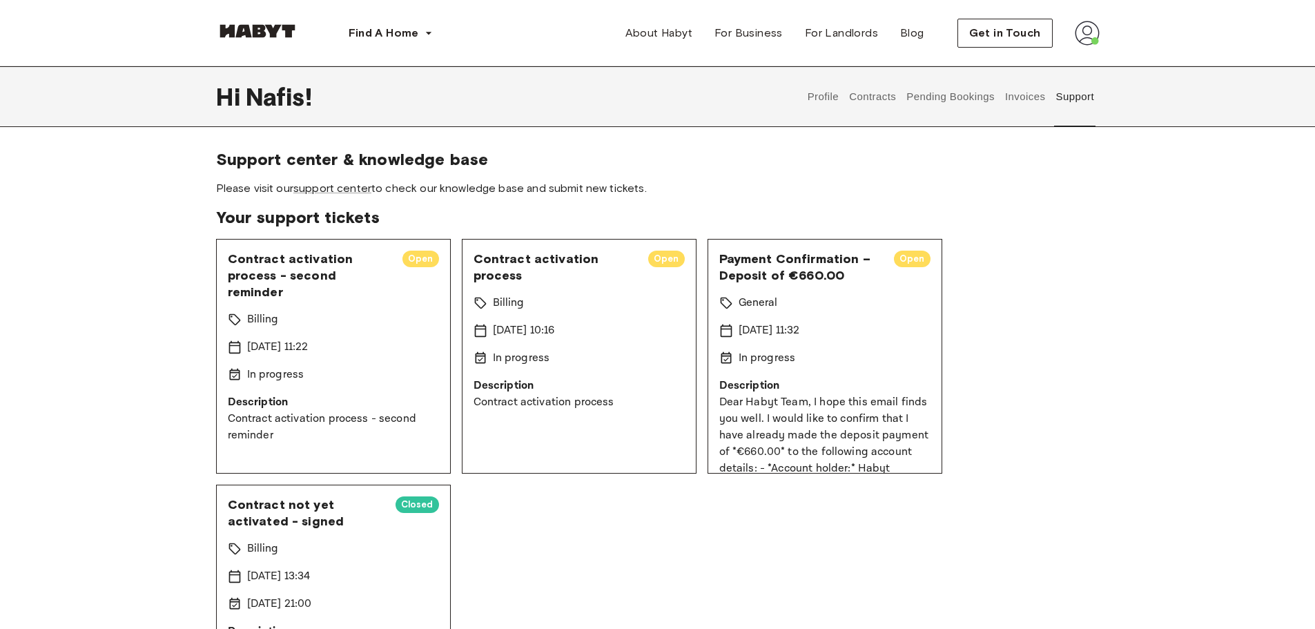
click at [884, 96] on button "Contracts" at bounding box center [873, 96] width 50 height 61
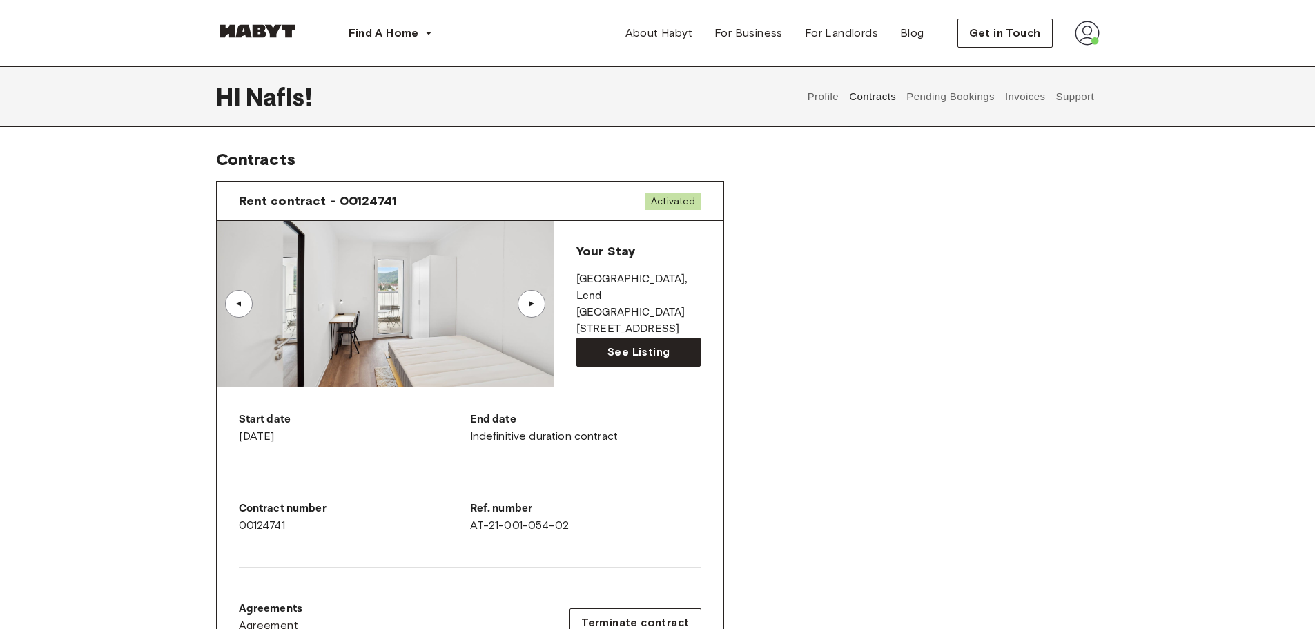
click at [1073, 91] on button "Support" at bounding box center [1075, 96] width 42 height 61
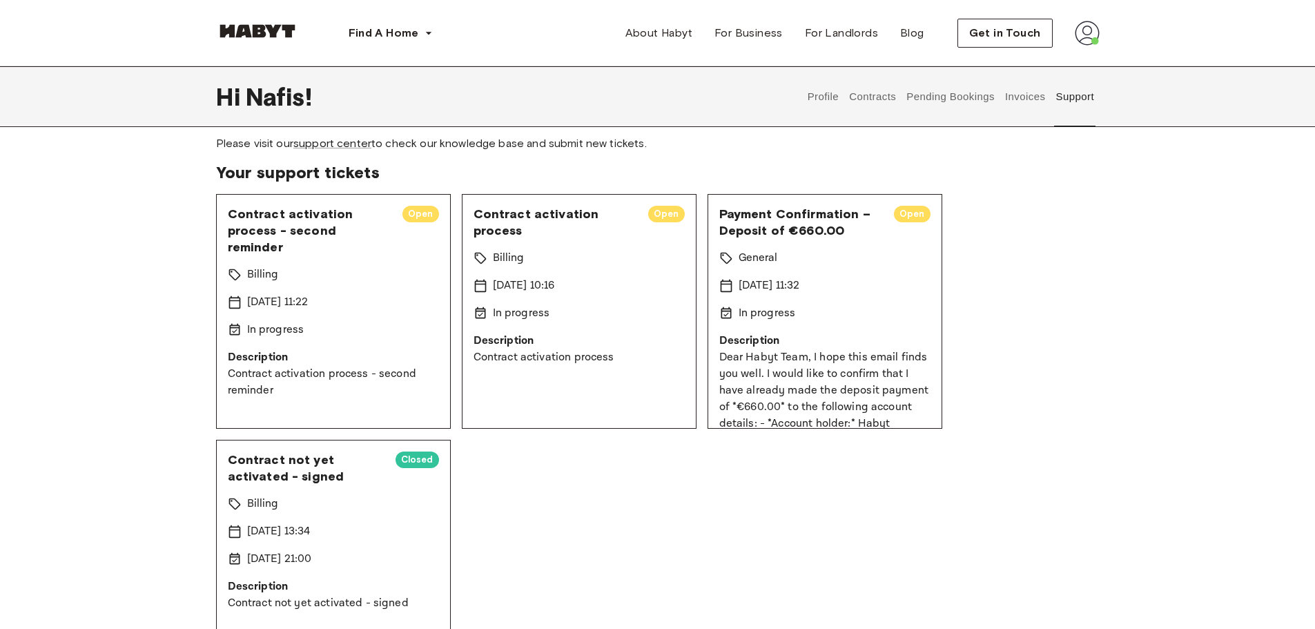
scroll to position [69, 0]
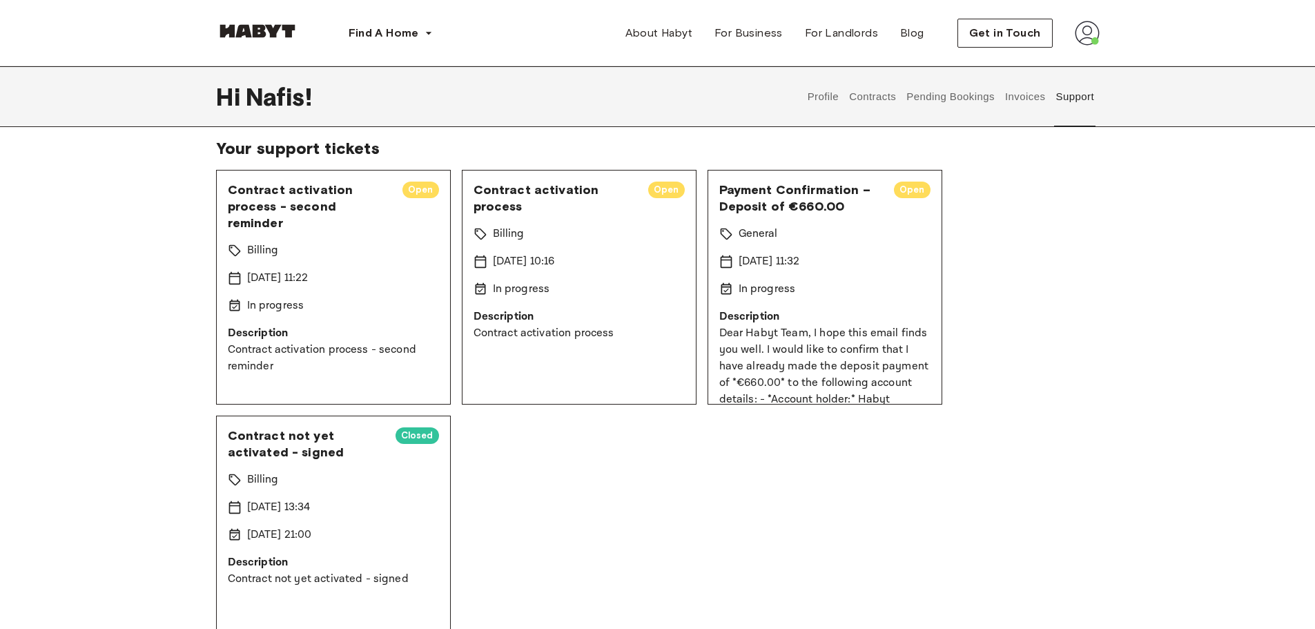
click at [1081, 35] on img at bounding box center [1087, 33] width 25 height 25
click at [1048, 90] on span "Log out" at bounding box center [1048, 92] width 41 height 17
